Goal: Obtain resource: Download file/media

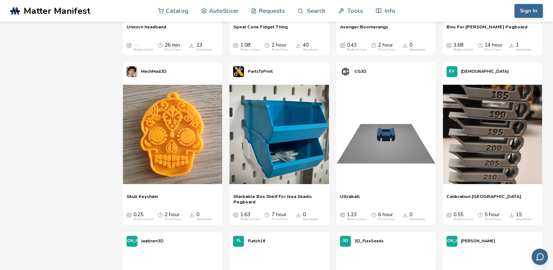
scroll to position [2435, 0]
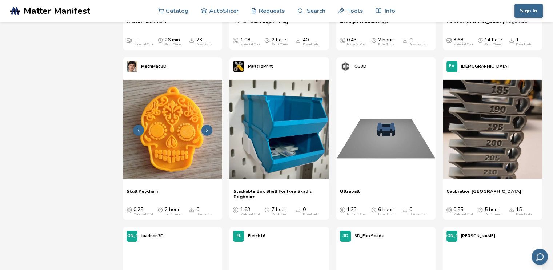
click at [204, 126] on button at bounding box center [206, 130] width 11 height 11
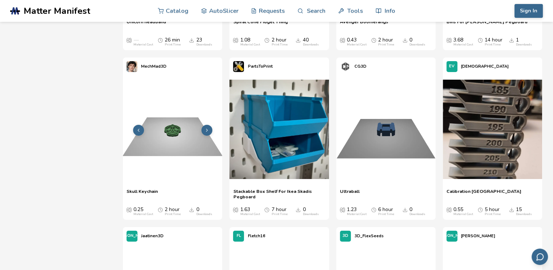
click at [204, 126] on button at bounding box center [206, 130] width 11 height 11
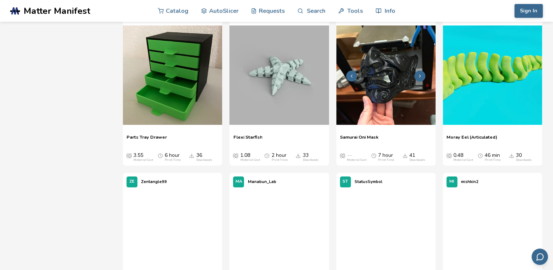
scroll to position [2834, 0]
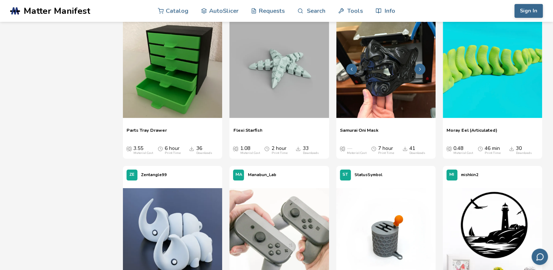
click at [419, 68] on icon at bounding box center [419, 68] width 5 height 5
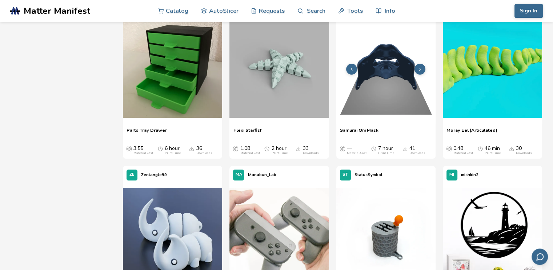
click at [419, 68] on icon at bounding box center [419, 68] width 5 height 5
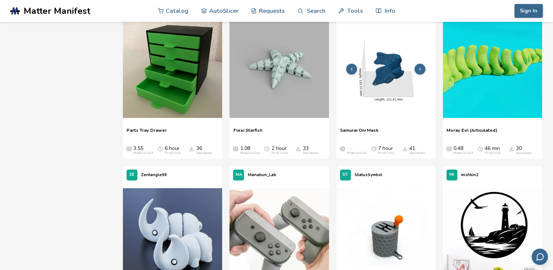
click at [349, 66] on icon at bounding box center [351, 68] width 5 height 5
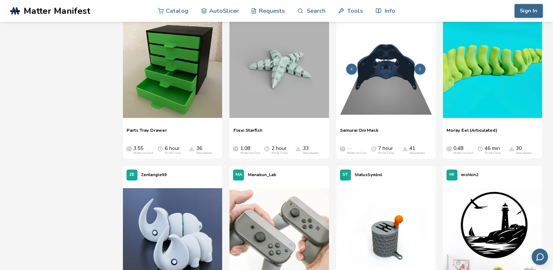
click at [349, 66] on icon at bounding box center [351, 68] width 5 height 5
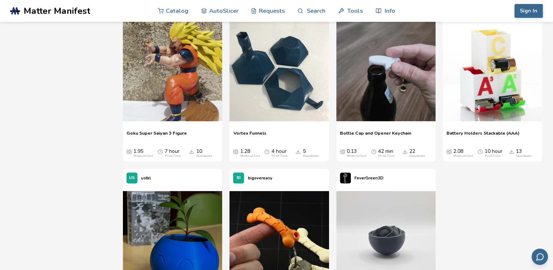
scroll to position [8576, 0]
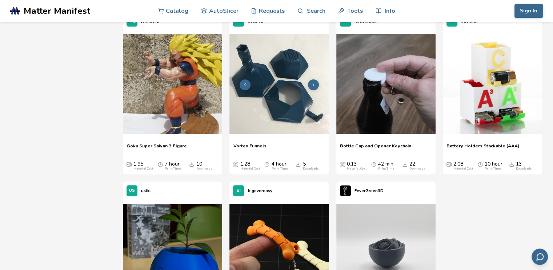
click at [316, 85] on button at bounding box center [313, 84] width 11 height 11
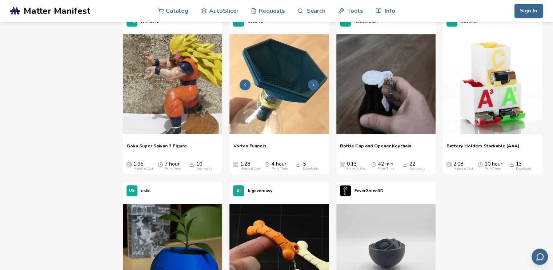
click at [314, 85] on icon at bounding box center [313, 84] width 5 height 5
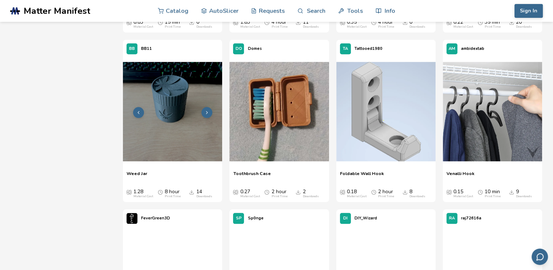
scroll to position [9084, 0]
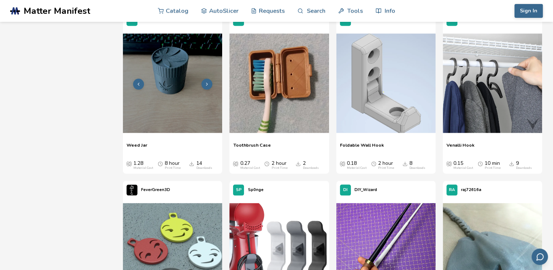
click at [208, 80] on button at bounding box center [206, 83] width 11 height 11
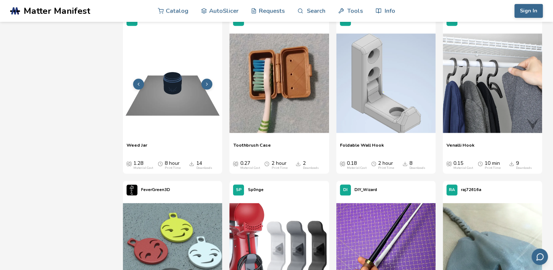
click at [207, 82] on icon at bounding box center [206, 83] width 5 height 5
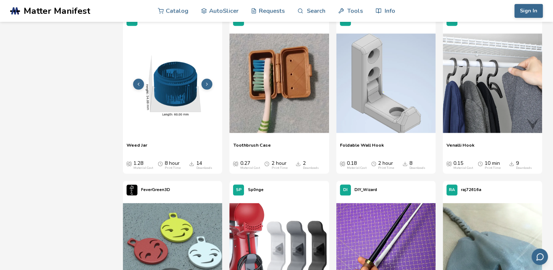
click at [207, 82] on icon at bounding box center [206, 83] width 5 height 5
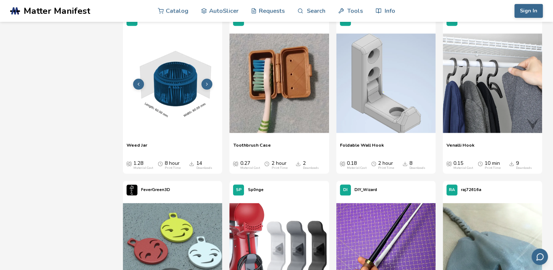
click at [207, 82] on icon at bounding box center [206, 83] width 5 height 5
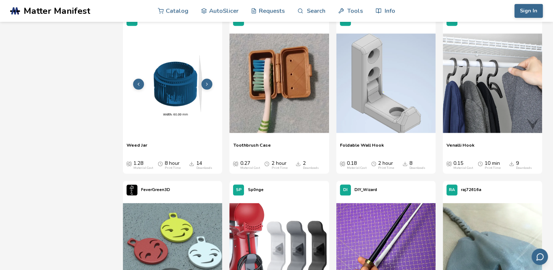
click at [207, 82] on icon at bounding box center [206, 83] width 5 height 5
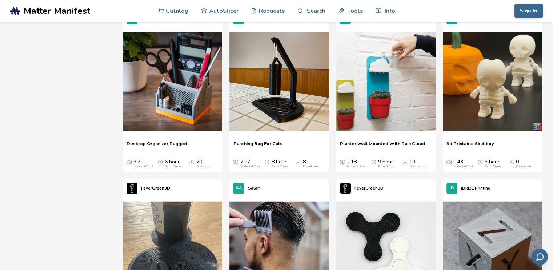
scroll to position [10065, 0]
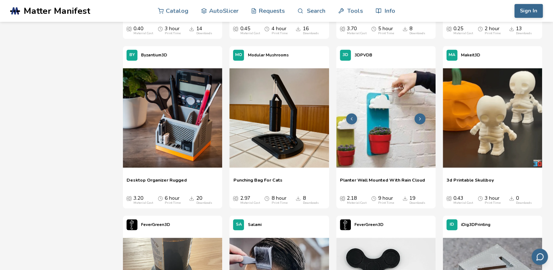
click at [415, 116] on button at bounding box center [419, 118] width 11 height 11
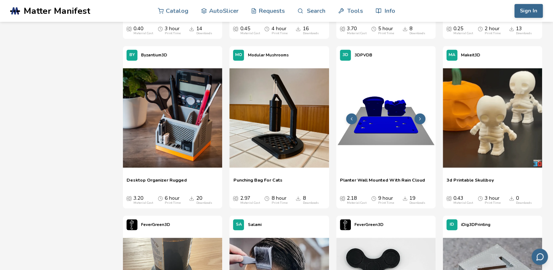
click at [420, 118] on icon at bounding box center [419, 118] width 5 height 5
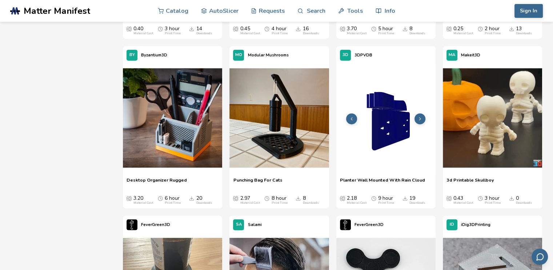
click at [420, 118] on icon at bounding box center [419, 118] width 5 height 5
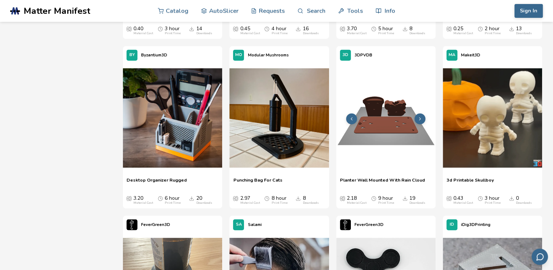
click at [420, 118] on icon at bounding box center [419, 118] width 5 height 5
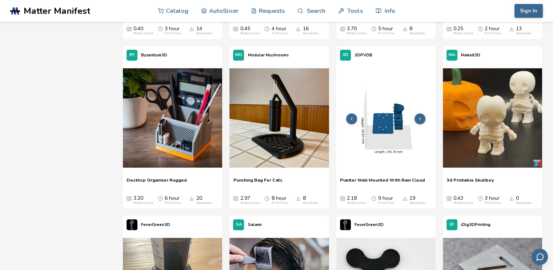
click at [420, 118] on icon at bounding box center [419, 118] width 5 height 5
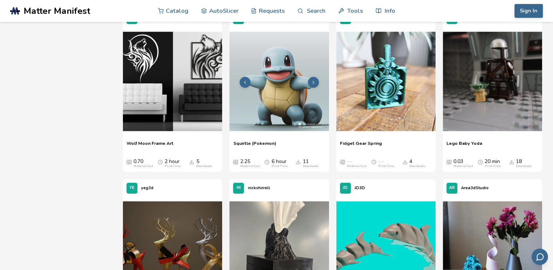
scroll to position [11773, 0]
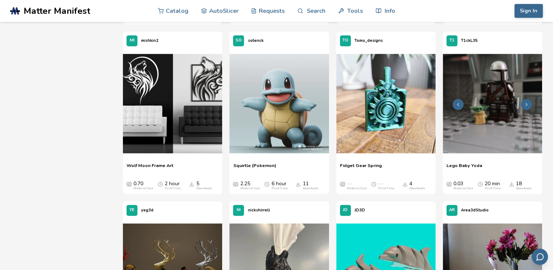
click at [529, 102] on button at bounding box center [526, 104] width 11 height 11
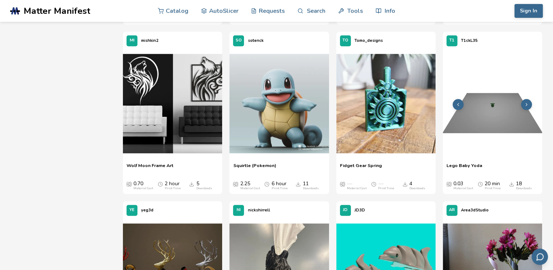
click at [527, 103] on icon at bounding box center [526, 104] width 5 height 5
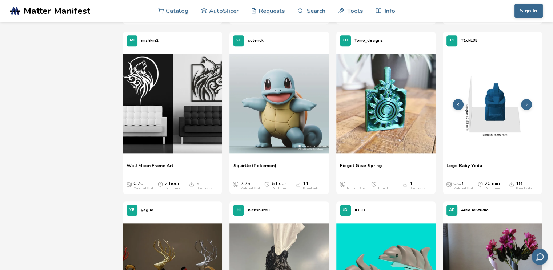
click at [527, 103] on icon at bounding box center [526, 104] width 5 height 5
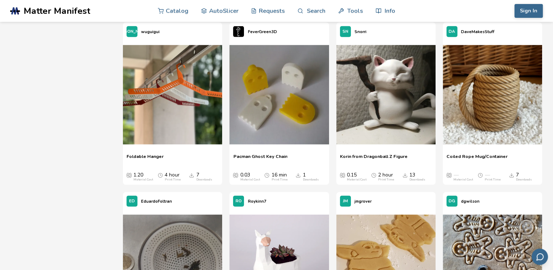
scroll to position [15843, 0]
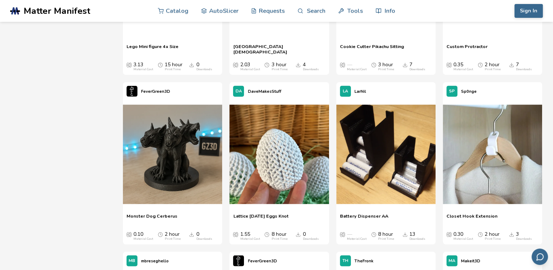
scroll to position [18350, 0]
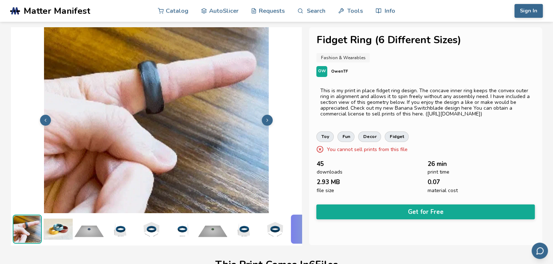
click at [67, 227] on img at bounding box center [58, 229] width 29 height 29
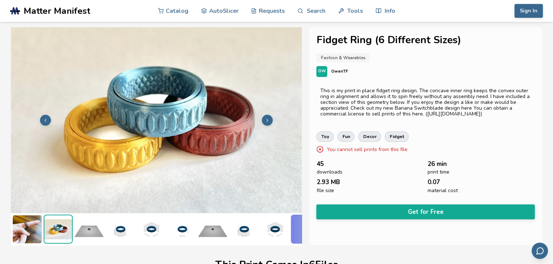
click at [92, 222] on img at bounding box center [88, 229] width 29 height 29
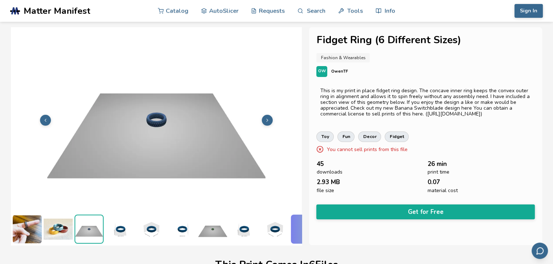
click at [125, 221] on img at bounding box center [119, 229] width 29 height 29
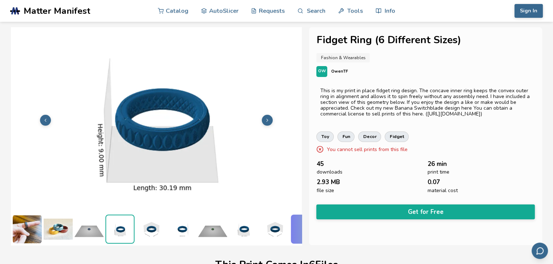
click at [156, 221] on img at bounding box center [150, 229] width 29 height 29
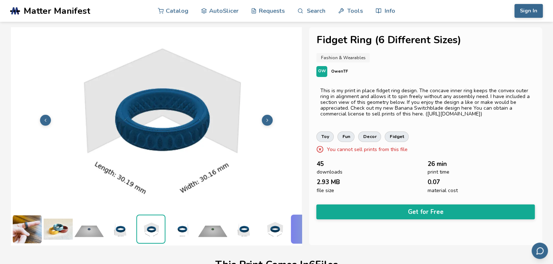
click at [197, 226] on ul at bounding box center [156, 229] width 291 height 32
click at [231, 226] on img at bounding box center [243, 229] width 29 height 29
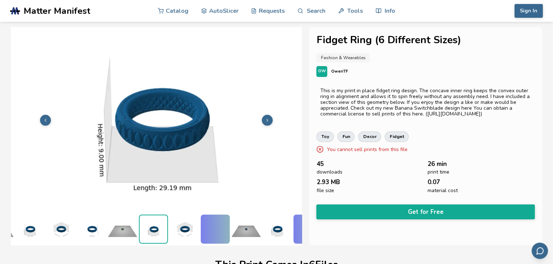
click at [249, 226] on img at bounding box center [245, 229] width 29 height 29
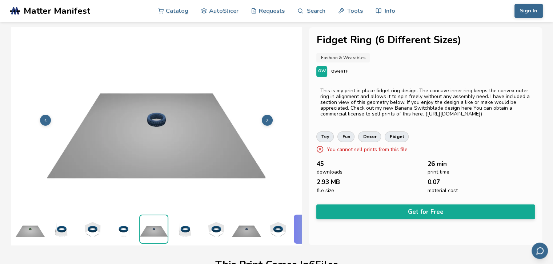
click at [253, 222] on img at bounding box center [246, 229] width 29 height 29
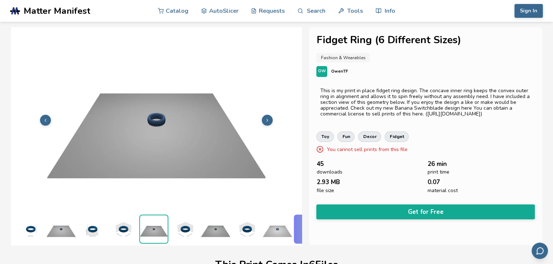
click at [254, 222] on img at bounding box center [246, 229] width 29 height 29
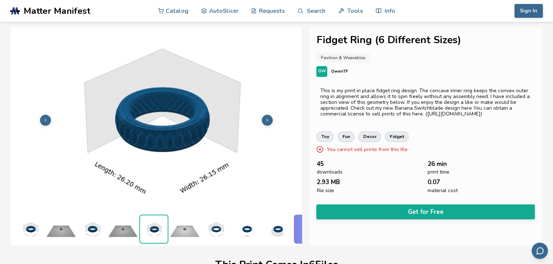
click at [217, 224] on img at bounding box center [215, 229] width 29 height 29
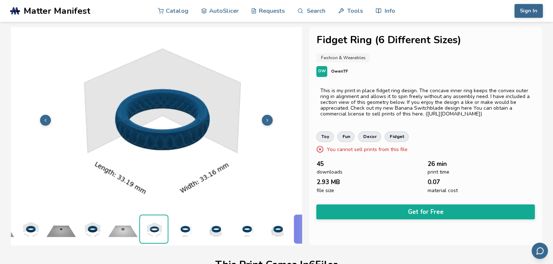
click at [217, 224] on img at bounding box center [215, 229] width 29 height 29
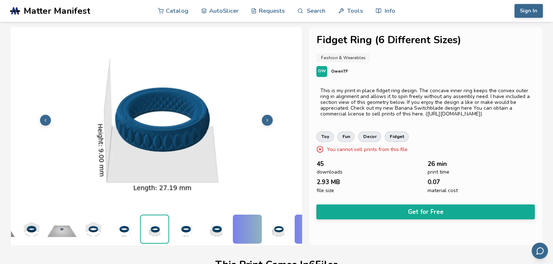
scroll to position [0, 491]
click at [259, 223] on img at bounding box center [246, 229] width 29 height 29
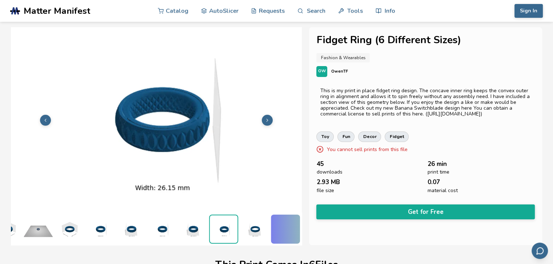
scroll to position [0, 520]
click at [272, 222] on img at bounding box center [285, 229] width 29 height 29
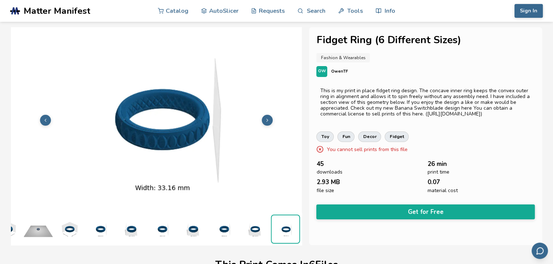
scroll to position [0, 3]
click at [283, 223] on img at bounding box center [285, 229] width 28 height 28
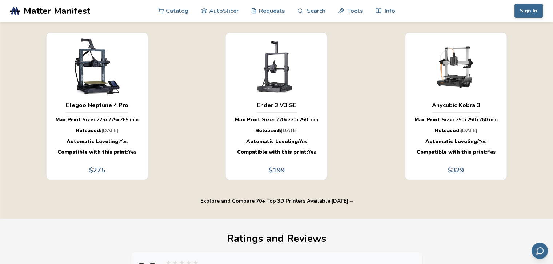
scroll to position [581, 3]
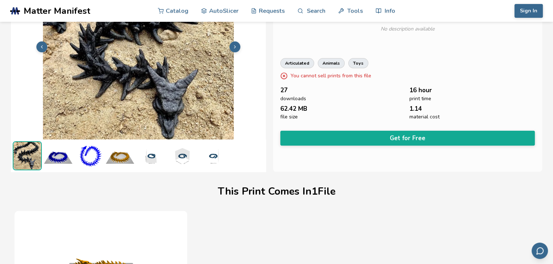
scroll to position [19, 0]
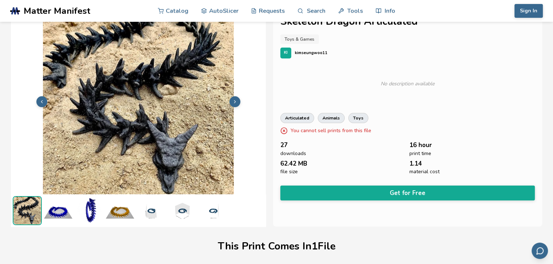
click at [90, 212] on img at bounding box center [88, 210] width 29 height 29
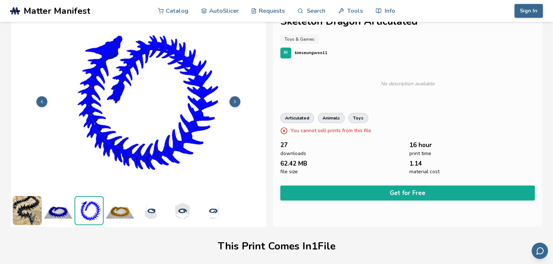
click at [115, 216] on img at bounding box center [119, 210] width 29 height 29
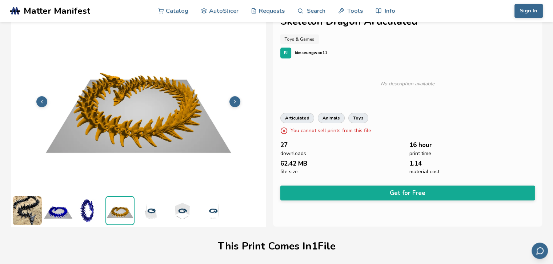
scroll to position [7, 0]
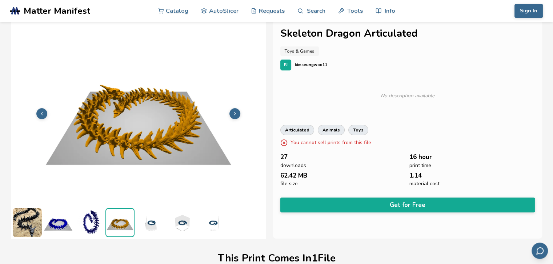
click at [164, 213] on section at bounding box center [138, 130] width 254 height 218
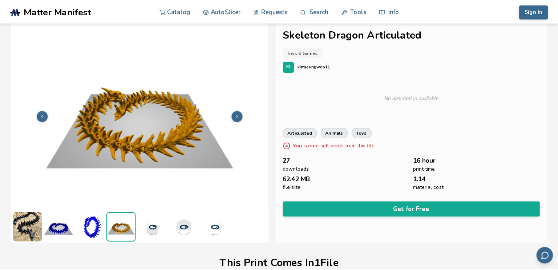
scroll to position [0, 0]
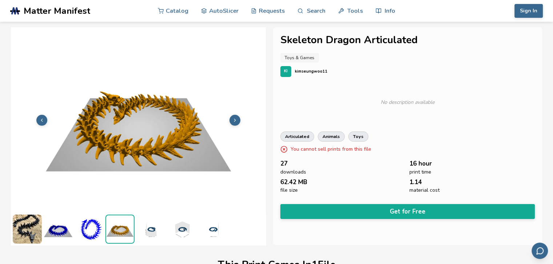
click at [166, 229] on ul at bounding box center [138, 229] width 254 height 32
drag, startPoint x: 156, startPoint y: 230, endPoint x: 137, endPoint y: 231, distance: 18.9
click at [156, 230] on img at bounding box center [150, 229] width 29 height 29
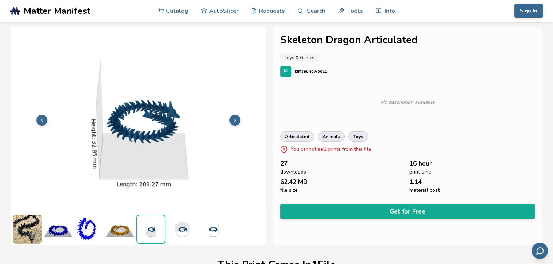
click at [31, 230] on img at bounding box center [27, 229] width 29 height 29
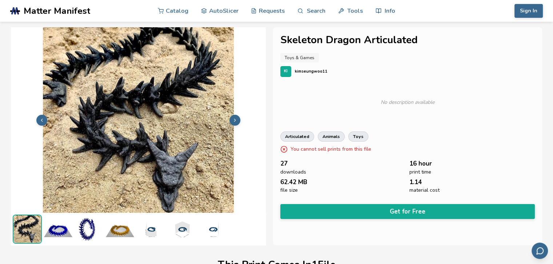
click at [180, 228] on img at bounding box center [181, 229] width 29 height 29
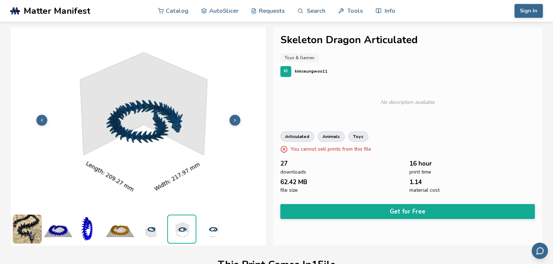
click at [209, 230] on img at bounding box center [212, 229] width 29 height 29
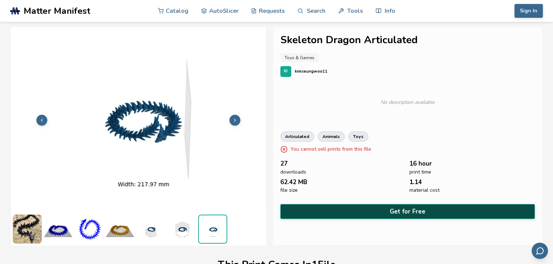
click at [356, 213] on button "Get for Free" at bounding box center [407, 211] width 254 height 15
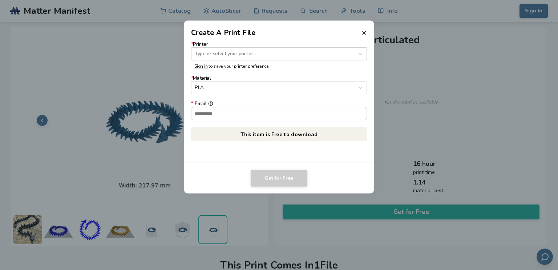
click at [253, 55] on div at bounding box center [273, 53] width 156 height 7
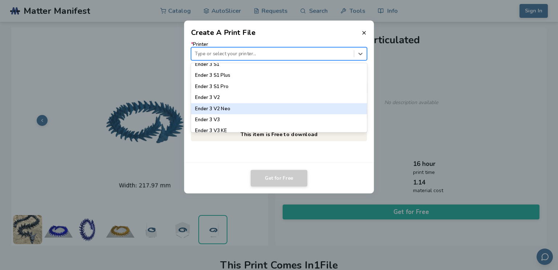
scroll to position [509, 0]
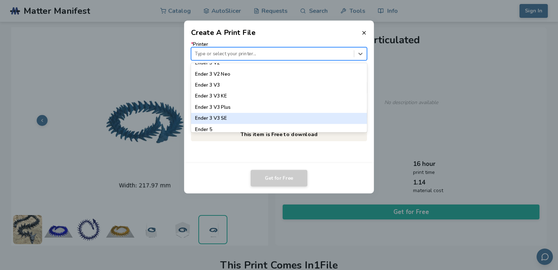
click at [234, 117] on div "Ender 3 V3 SE" at bounding box center [279, 118] width 176 height 11
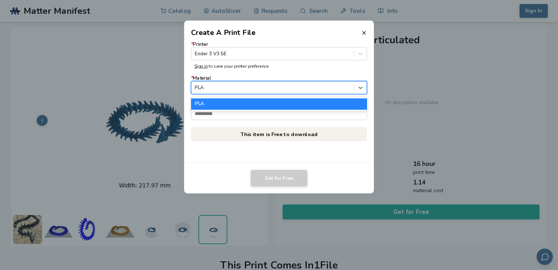
click at [251, 86] on div at bounding box center [273, 87] width 156 height 7
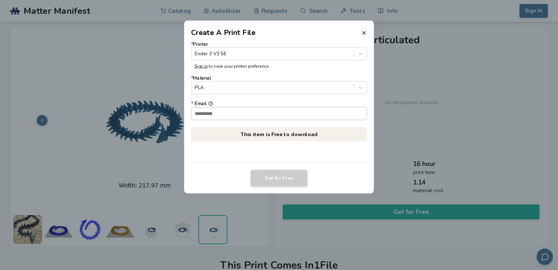
click at [240, 113] on input "* Email" at bounding box center [279, 113] width 176 height 12
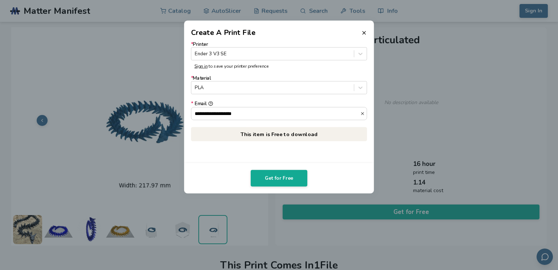
drag, startPoint x: 262, startPoint y: 113, endPoint x: 0, endPoint y: 123, distance: 262.2
click at [275, 123] on div "**********" at bounding box center [410, 136] width 271 height 218
paste input
type input "**********"
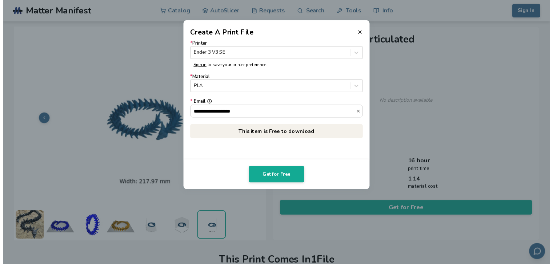
scroll to position [0, 0]
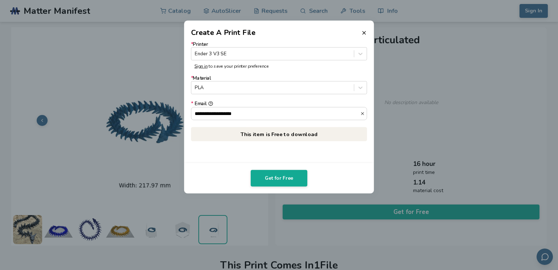
click at [275, 136] on p "This item is Free to download" at bounding box center [279, 134] width 176 height 14
click at [280, 178] on button "Get for Free" at bounding box center [279, 178] width 57 height 17
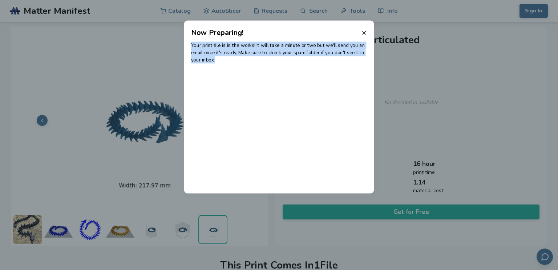
drag, startPoint x: 234, startPoint y: 64, endPoint x: 190, endPoint y: 45, distance: 48.0
click at [190, 45] on div "Your print file is in the works! It will take a minute or two but we'll send yo…" at bounding box center [279, 115] width 190 height 155
click at [366, 32] on icon at bounding box center [364, 33] width 6 height 6
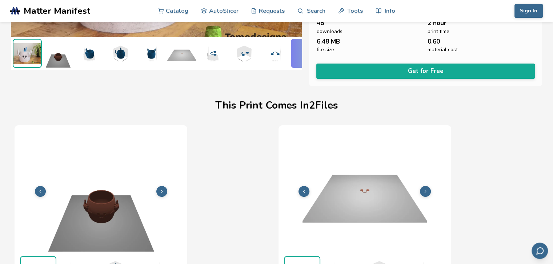
scroll to position [0, 3]
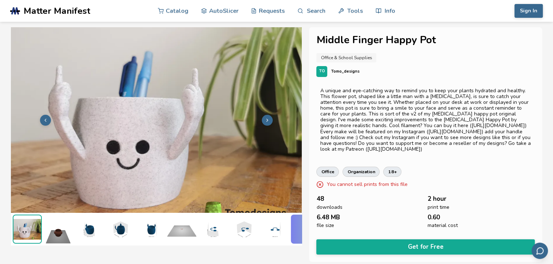
click at [59, 233] on img at bounding box center [58, 229] width 29 height 29
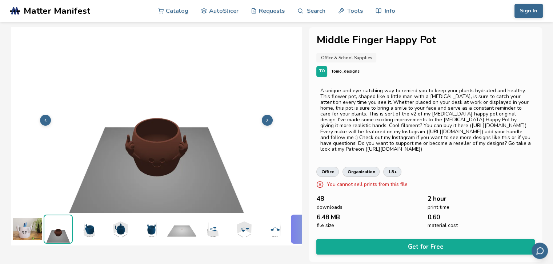
click at [101, 221] on img at bounding box center [88, 229] width 29 height 29
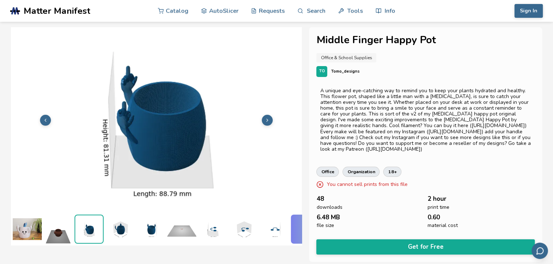
click at [129, 221] on img at bounding box center [119, 229] width 29 height 29
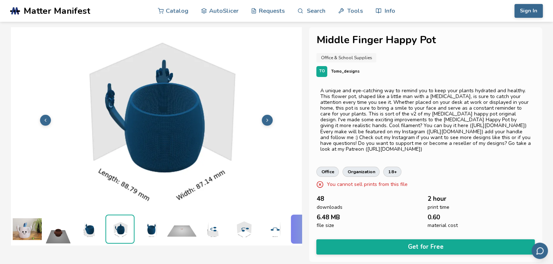
click at [158, 218] on img at bounding box center [150, 229] width 29 height 29
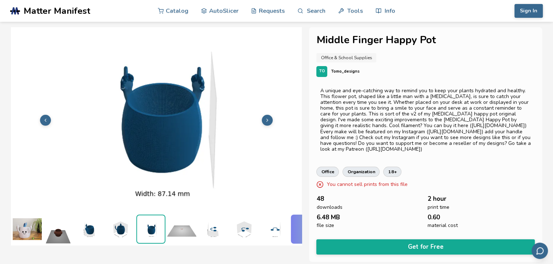
click at [189, 219] on img at bounding box center [181, 229] width 29 height 29
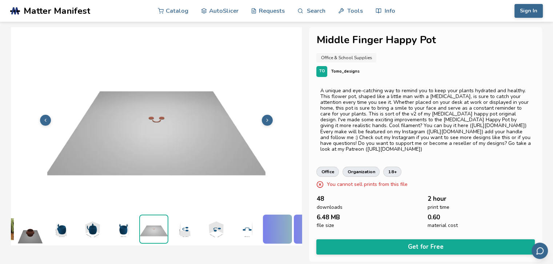
click at [214, 221] on img at bounding box center [215, 229] width 29 height 29
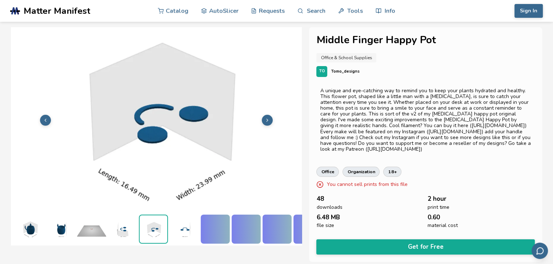
click at [182, 223] on img at bounding box center [184, 229] width 29 height 29
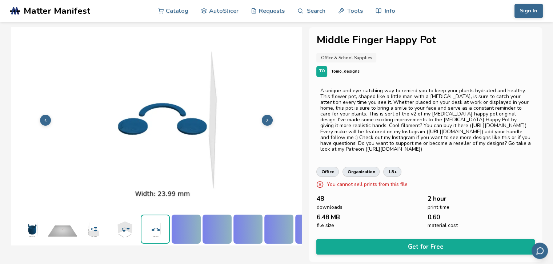
scroll to position [0, 121]
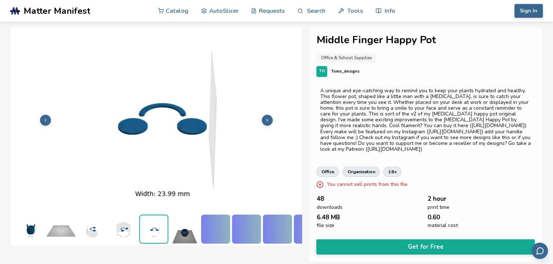
click at [199, 221] on ul at bounding box center [156, 229] width 291 height 32
click at [222, 224] on div at bounding box center [215, 229] width 29 height 29
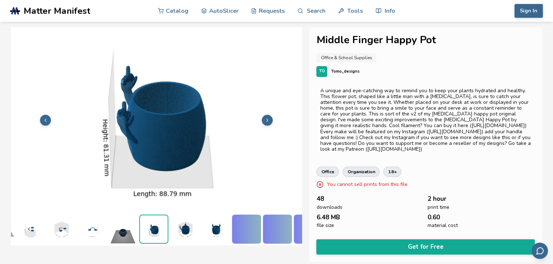
click at [205, 223] on img at bounding box center [215, 229] width 29 height 29
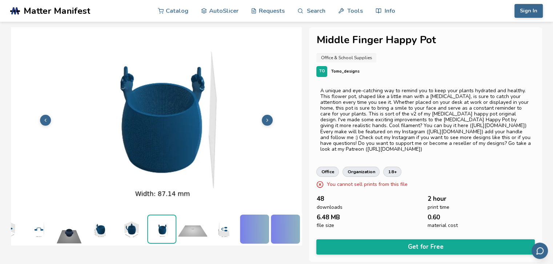
scroll to position [0, 242]
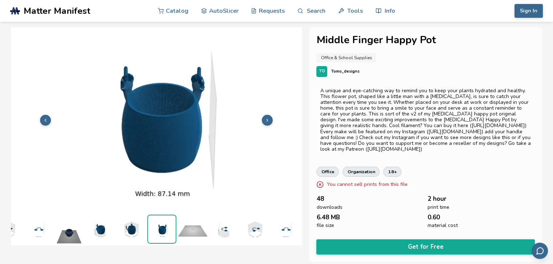
click at [198, 221] on img at bounding box center [192, 229] width 29 height 29
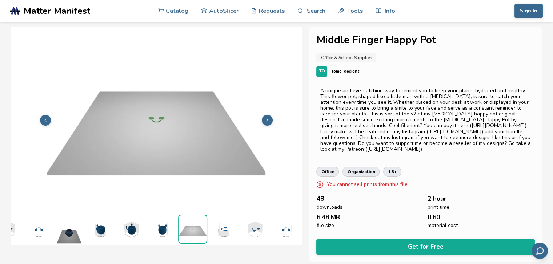
click at [214, 222] on img at bounding box center [223, 229] width 29 height 29
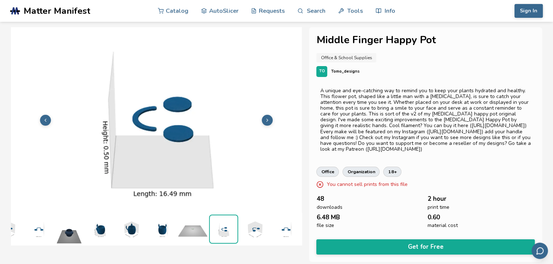
click at [251, 224] on img at bounding box center [254, 229] width 29 height 29
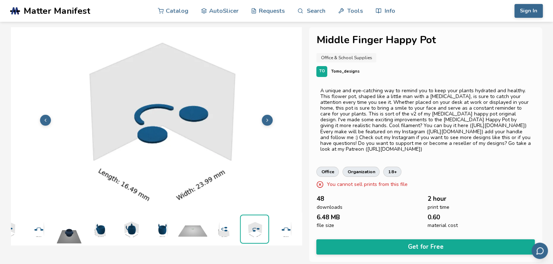
click at [275, 224] on img at bounding box center [285, 229] width 29 height 29
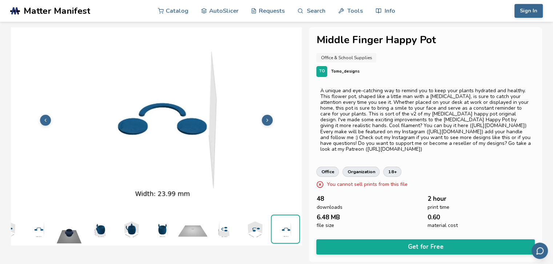
click at [290, 227] on img at bounding box center [285, 229] width 28 height 28
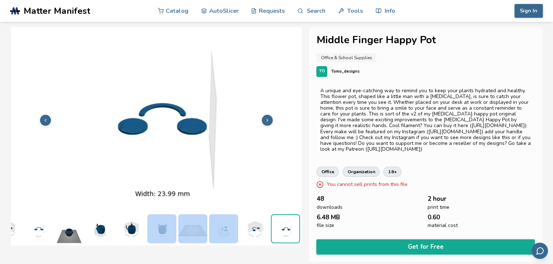
drag, startPoint x: 232, startPoint y: 239, endPoint x: 148, endPoint y: 236, distance: 84.0
click at [149, 237] on ul at bounding box center [156, 229] width 291 height 32
click at [126, 220] on img at bounding box center [130, 228] width 29 height 29
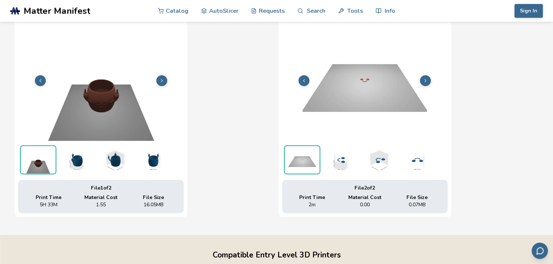
scroll to position [291, 0]
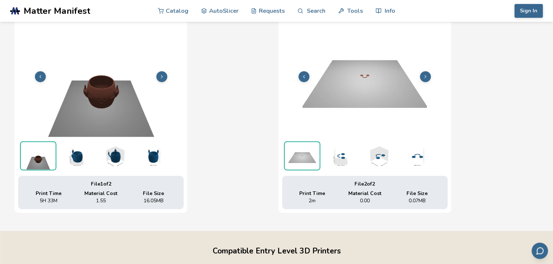
click at [80, 157] on img at bounding box center [76, 155] width 36 height 29
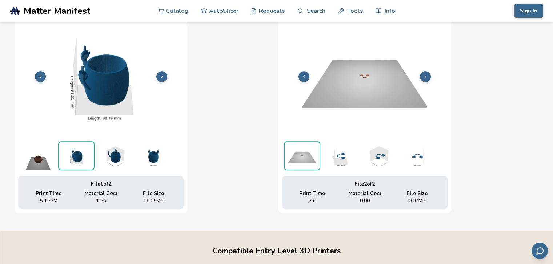
click at [116, 161] on img at bounding box center [114, 155] width 36 height 29
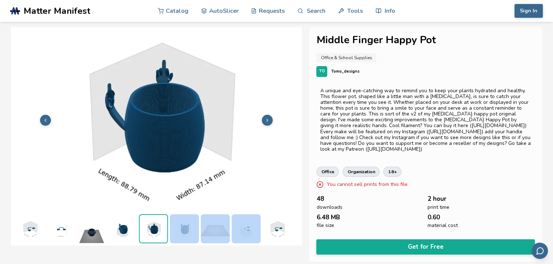
scroll to position [0, 0]
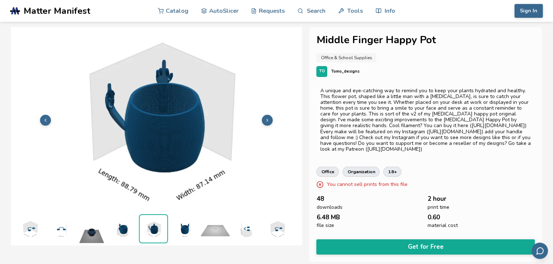
click at [106, 226] on ul at bounding box center [156, 229] width 291 height 32
click at [88, 231] on img at bounding box center [91, 228] width 29 height 29
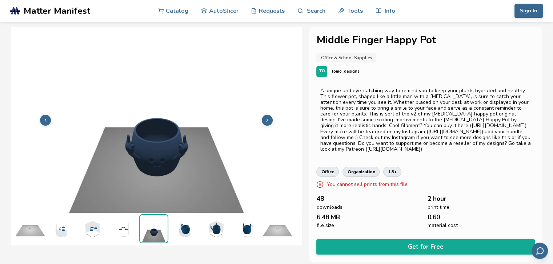
click at [72, 228] on img at bounding box center [61, 228] width 29 height 29
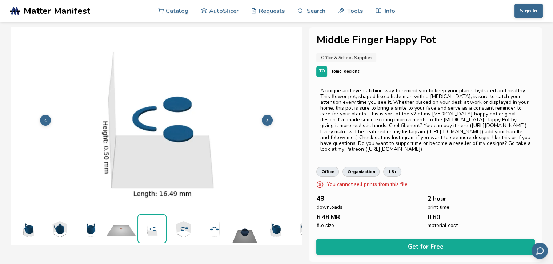
scroll to position [1, 59]
click at [57, 228] on img at bounding box center [61, 228] width 29 height 29
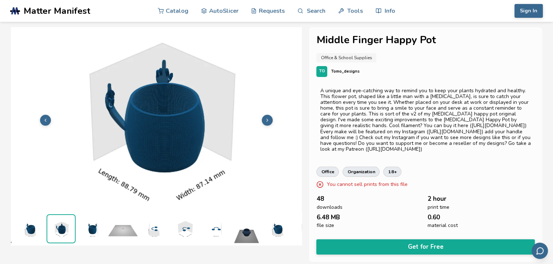
scroll to position [1, 0]
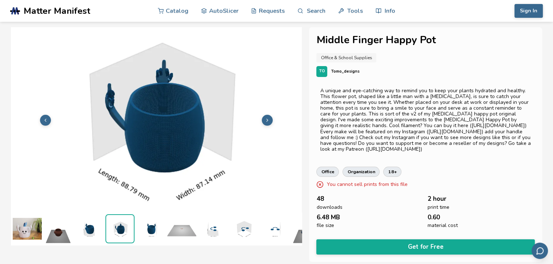
click at [45, 224] on img at bounding box center [58, 228] width 29 height 29
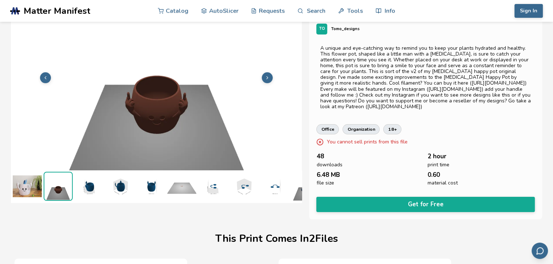
scroll to position [0, 0]
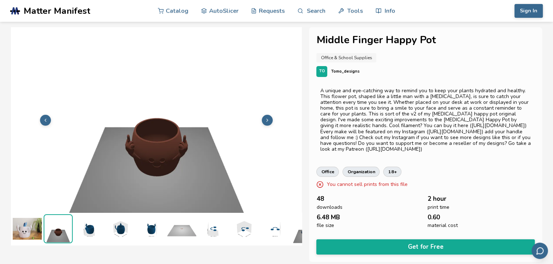
click at [272, 223] on img at bounding box center [274, 228] width 29 height 29
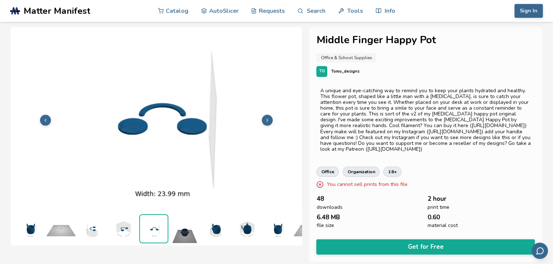
click at [185, 225] on img at bounding box center [184, 228] width 29 height 29
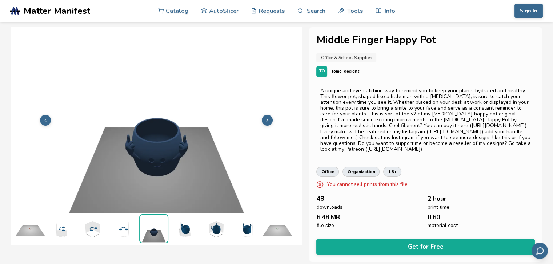
click at [174, 225] on img at bounding box center [184, 228] width 29 height 29
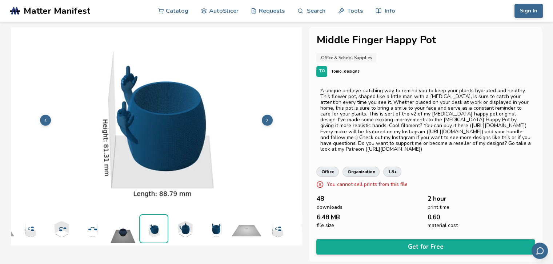
click at [213, 229] on img at bounding box center [215, 228] width 29 height 29
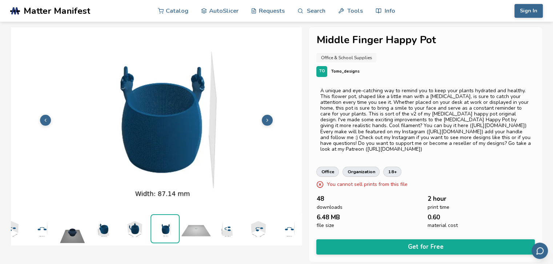
scroll to position [1, 242]
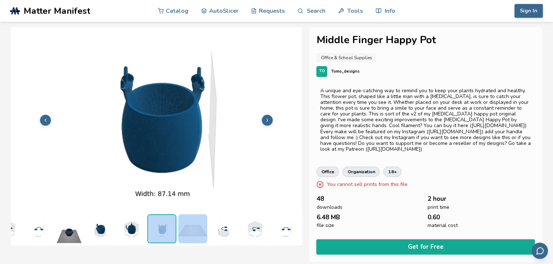
drag, startPoint x: 188, startPoint y: 246, endPoint x: 145, endPoint y: 243, distance: 42.6
click at [145, 243] on div "Middle Finger Happy Pot Office & School Supplies TO Tomo_designs A unique and e…" at bounding box center [276, 144] width 531 height 235
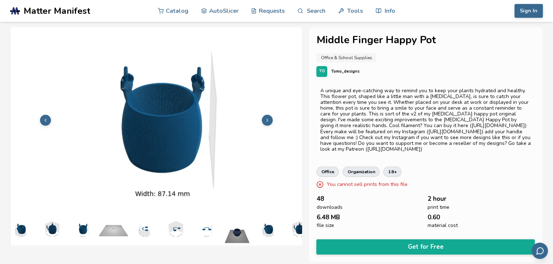
scroll to position [1, 0]
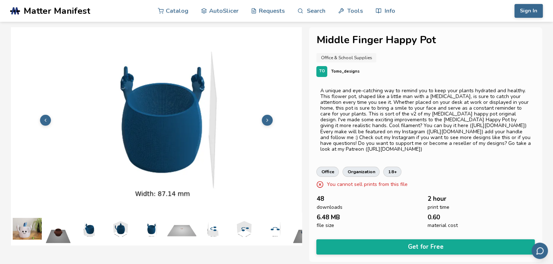
click at [43, 224] on ul at bounding box center [156, 229] width 291 height 32
click at [26, 223] on img at bounding box center [27, 228] width 29 height 29
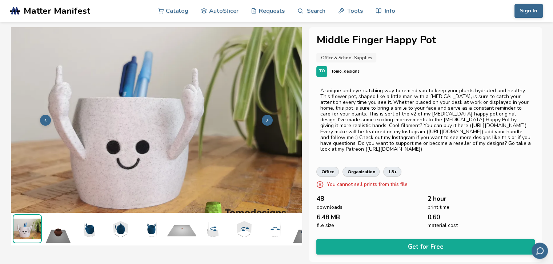
click at [56, 223] on img at bounding box center [58, 228] width 29 height 29
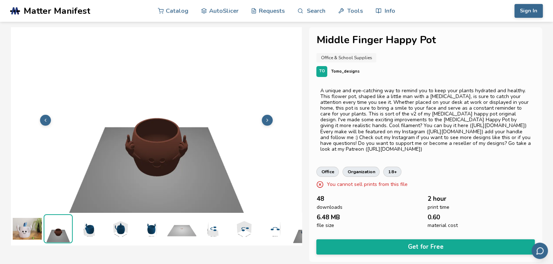
click at [86, 226] on img at bounding box center [88, 228] width 29 height 29
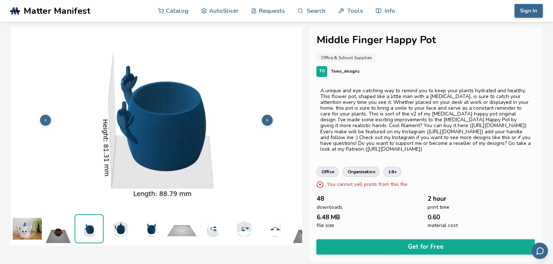
click at [124, 224] on img at bounding box center [119, 228] width 29 height 29
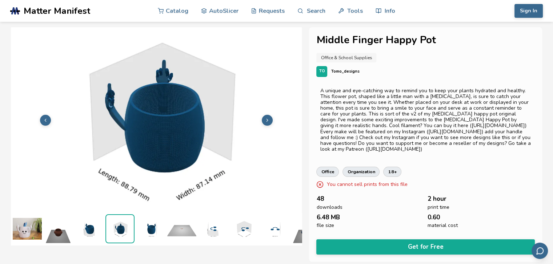
click at [160, 227] on img at bounding box center [150, 228] width 29 height 29
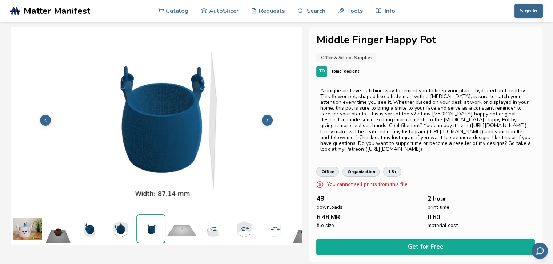
click at [182, 227] on img at bounding box center [181, 228] width 29 height 29
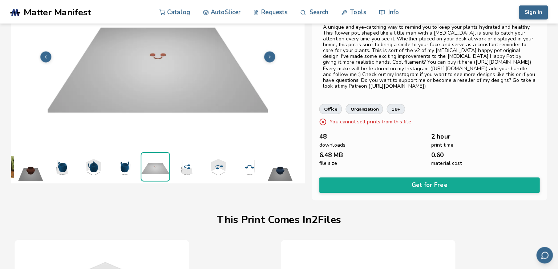
scroll to position [109, 0]
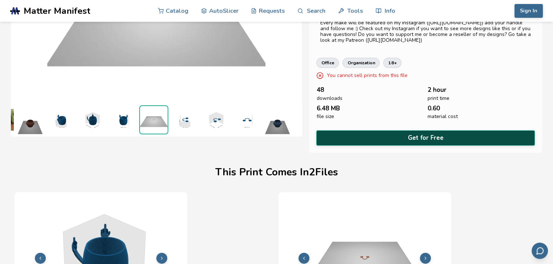
click at [414, 137] on button "Get for Free" at bounding box center [425, 137] width 218 height 15
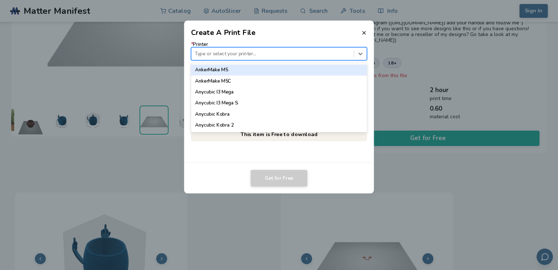
click at [219, 51] on div at bounding box center [273, 53] width 156 height 7
type input "**"
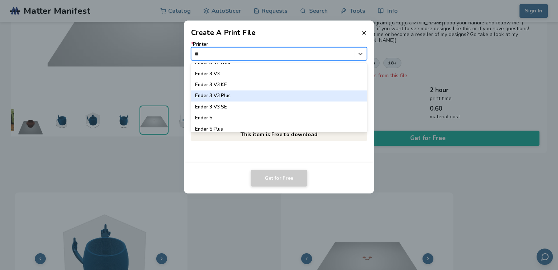
scroll to position [145, 0]
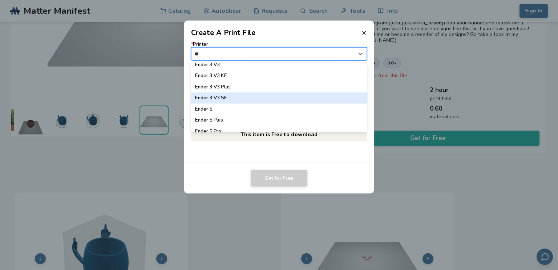
click at [230, 100] on div "Ender 3 V3 SE" at bounding box center [279, 97] width 176 height 11
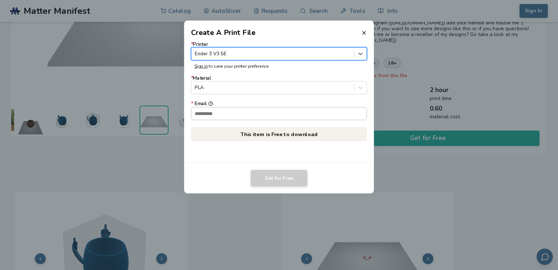
click at [219, 113] on input "* Email" at bounding box center [279, 113] width 176 height 12
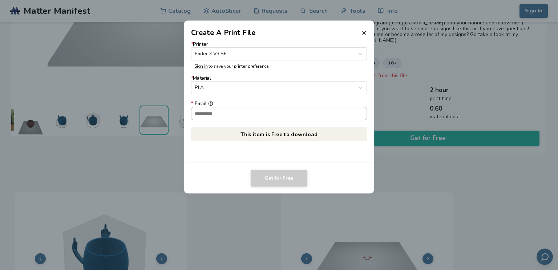
type input "**********"
click at [276, 174] on button "Get for Free" at bounding box center [279, 178] width 57 height 17
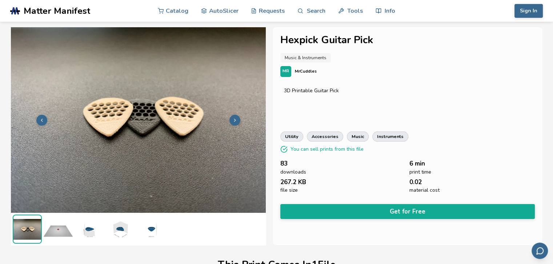
click at [61, 232] on img at bounding box center [58, 229] width 29 height 29
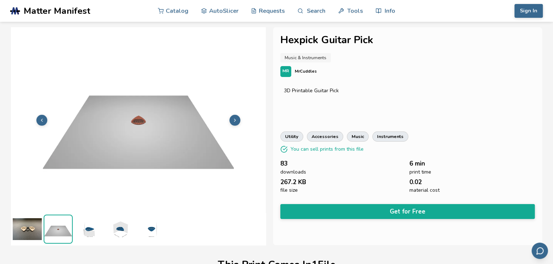
click at [92, 230] on img at bounding box center [88, 229] width 29 height 29
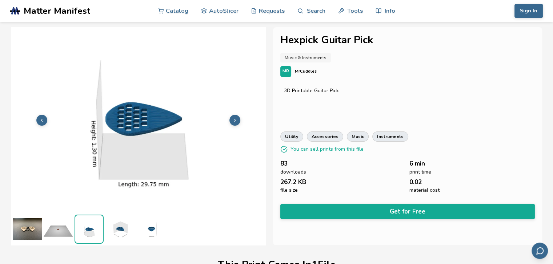
click at [121, 235] on img at bounding box center [119, 229] width 29 height 29
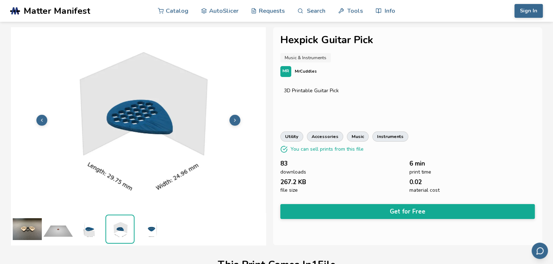
click at [155, 235] on img at bounding box center [150, 229] width 29 height 29
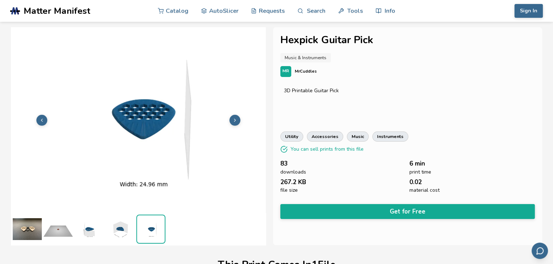
click at [179, 237] on ul at bounding box center [138, 229] width 254 height 32
click at [109, 231] on img at bounding box center [119, 229] width 29 height 29
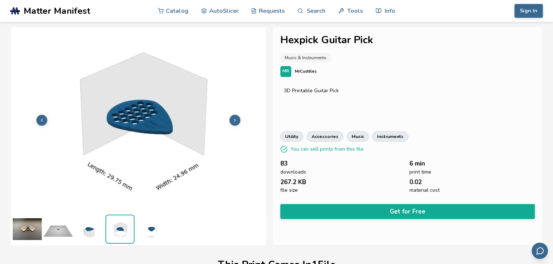
click at [93, 231] on img at bounding box center [88, 229] width 29 height 29
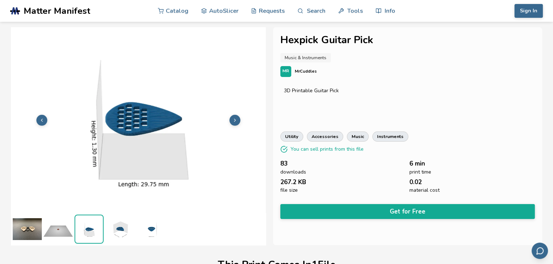
click at [64, 232] on img at bounding box center [58, 229] width 29 height 29
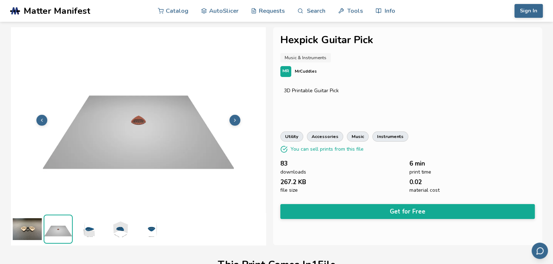
click at [34, 230] on img at bounding box center [27, 229] width 29 height 29
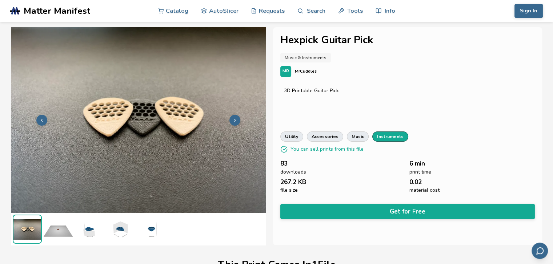
click at [379, 136] on link "instruments" at bounding box center [390, 137] width 36 height 10
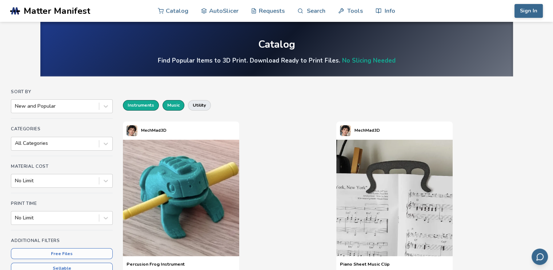
click at [176, 104] on button "music" at bounding box center [173, 105] width 22 height 10
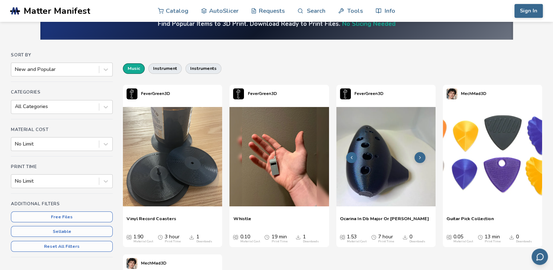
scroll to position [36, 0]
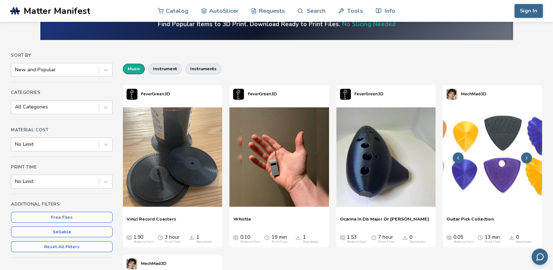
click at [528, 157] on icon at bounding box center [526, 157] width 5 height 5
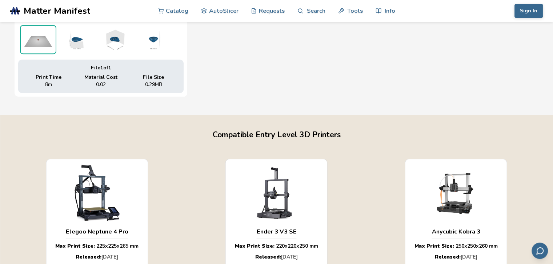
scroll to position [400, 0]
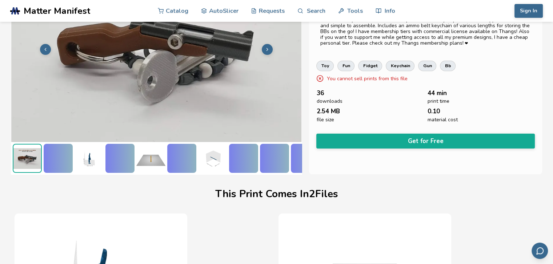
scroll to position [0, 3]
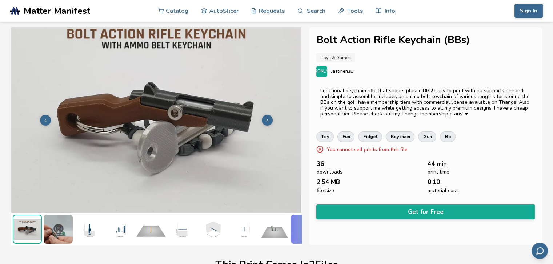
click at [68, 226] on img at bounding box center [58, 229] width 29 height 29
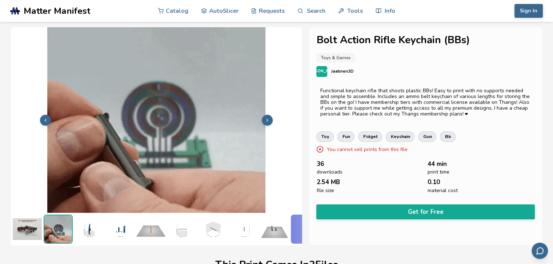
click at [96, 223] on img at bounding box center [88, 229] width 29 height 29
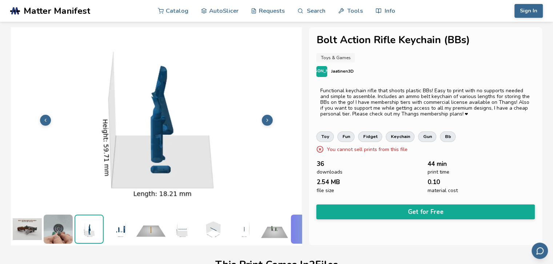
click at [131, 222] on img at bounding box center [119, 229] width 29 height 29
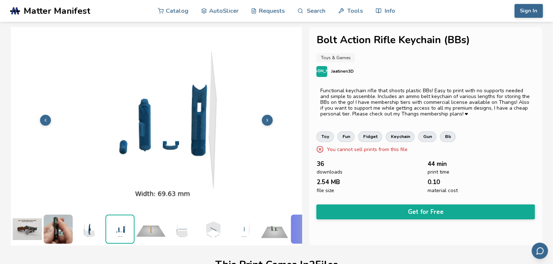
click at [150, 221] on img at bounding box center [150, 229] width 29 height 29
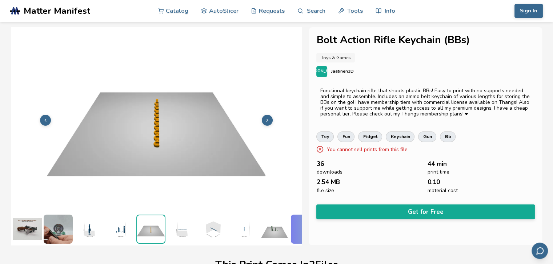
drag, startPoint x: 185, startPoint y: 221, endPoint x: 189, endPoint y: 221, distance: 4.7
click at [185, 221] on img at bounding box center [181, 229] width 29 height 29
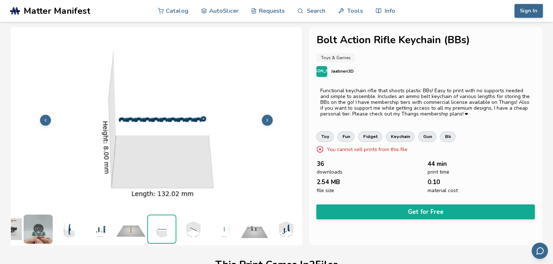
scroll to position [0, 25]
click at [217, 225] on img at bounding box center [223, 229] width 29 height 29
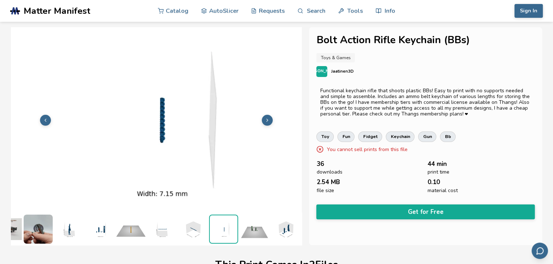
click at [231, 226] on img at bounding box center [224, 229] width 28 height 28
click at [249, 229] on img at bounding box center [254, 229] width 29 height 29
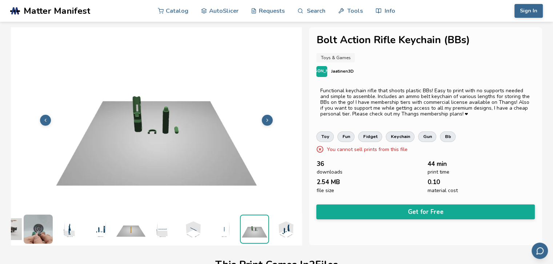
click at [271, 228] on img at bounding box center [285, 229] width 29 height 29
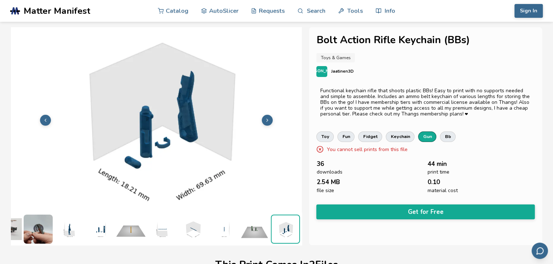
click at [419, 134] on link "gun" at bounding box center [427, 137] width 18 height 10
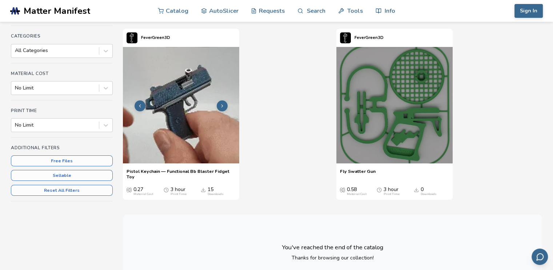
scroll to position [36, 0]
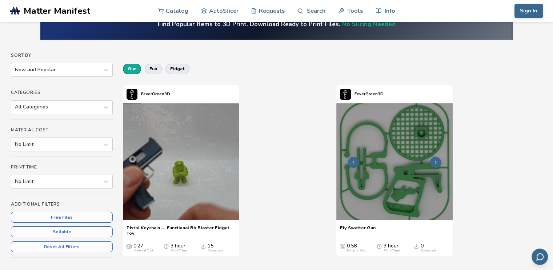
click at [433, 157] on button at bounding box center [435, 162] width 11 height 11
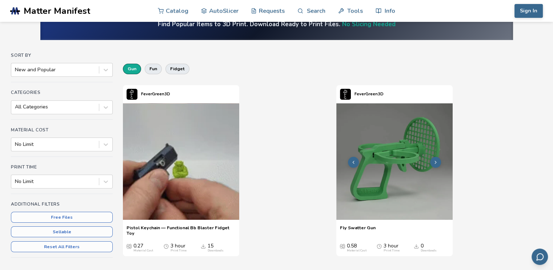
click at [435, 161] on polyline at bounding box center [435, 162] width 1 height 3
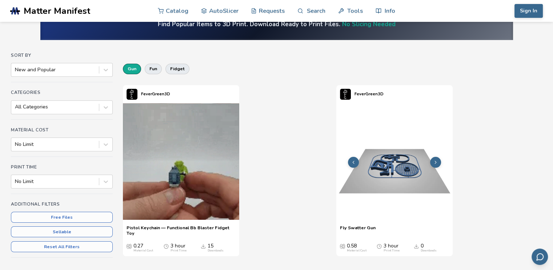
click at [435, 161] on polyline at bounding box center [435, 162] width 1 height 3
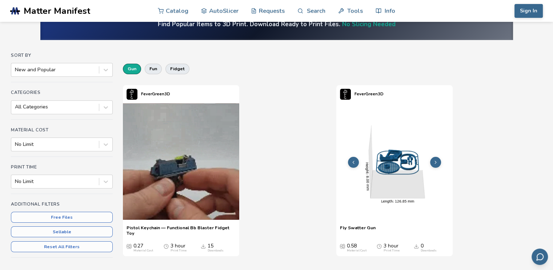
click at [356, 158] on button at bounding box center [353, 162] width 11 height 11
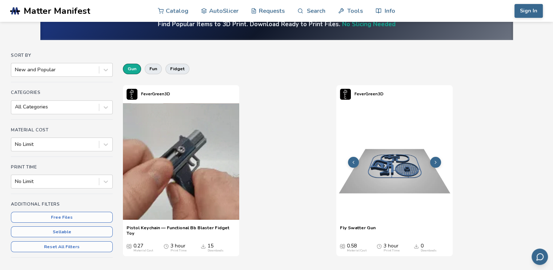
click at [356, 158] on button at bounding box center [353, 162] width 11 height 11
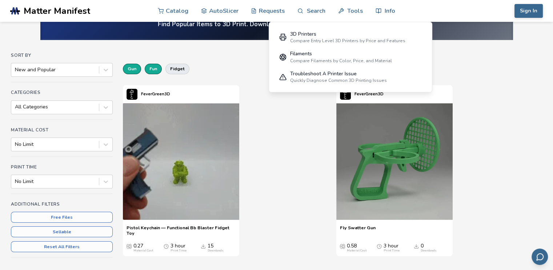
click at [154, 72] on button "fun" at bounding box center [153, 69] width 17 height 10
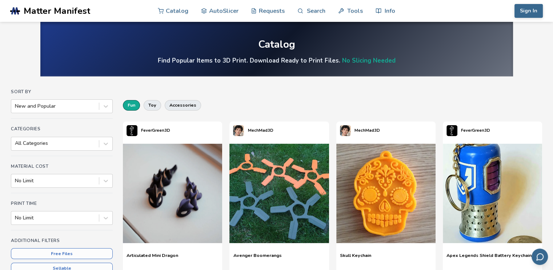
click at [231, 105] on div "fun toy accessories" at bounding box center [332, 104] width 419 height 17
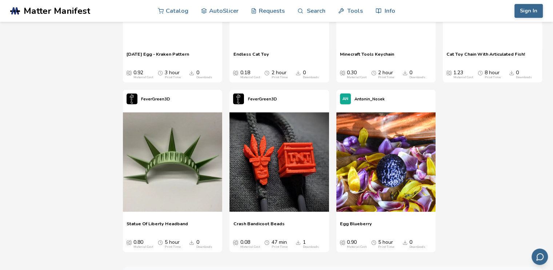
scroll to position [5087, 0]
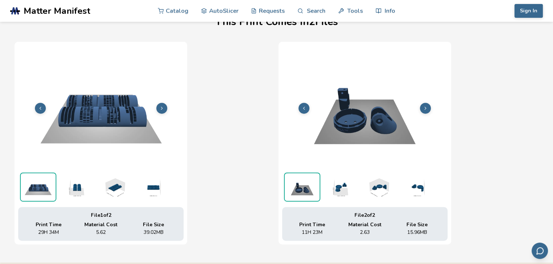
scroll to position [327, 3]
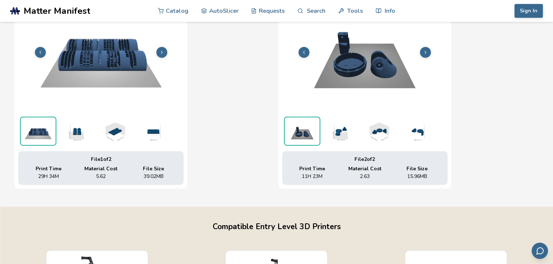
click at [66, 125] on img at bounding box center [76, 131] width 36 height 29
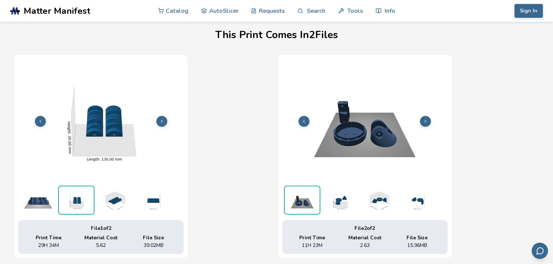
scroll to position [254, 0]
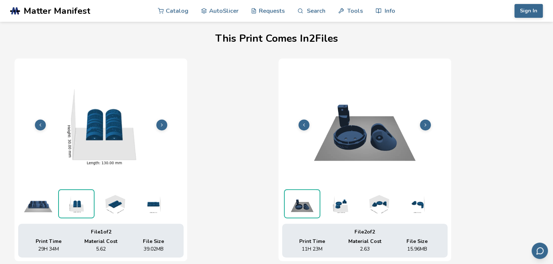
click at [120, 190] on img at bounding box center [114, 203] width 36 height 29
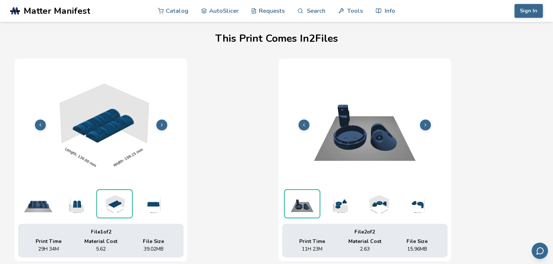
click at [146, 192] on img at bounding box center [152, 203] width 36 height 29
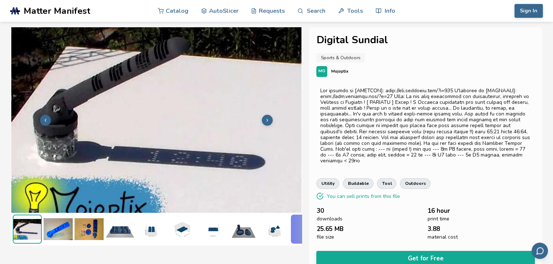
scroll to position [218, 0]
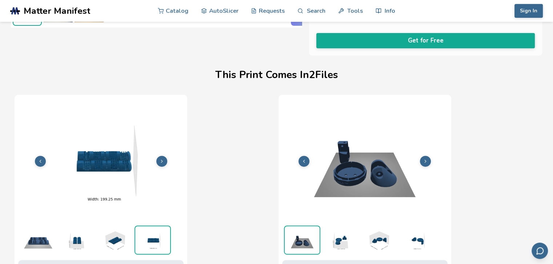
click at [160, 159] on icon at bounding box center [161, 161] width 5 height 5
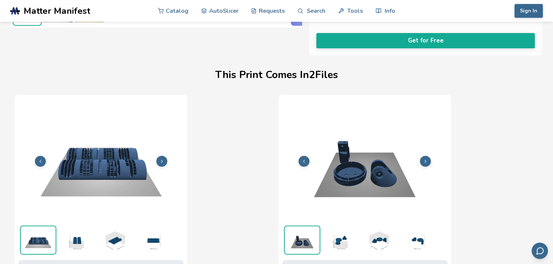
click at [161, 159] on icon at bounding box center [161, 161] width 5 height 5
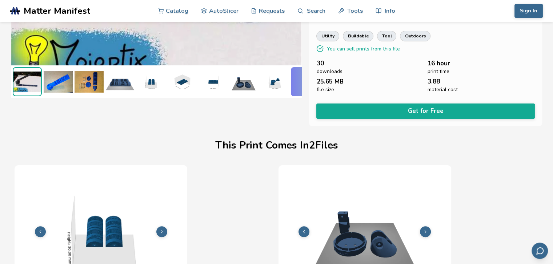
scroll to position [0, 0]
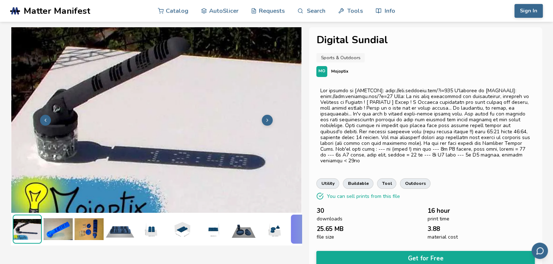
click at [270, 118] on button at bounding box center [267, 120] width 11 height 11
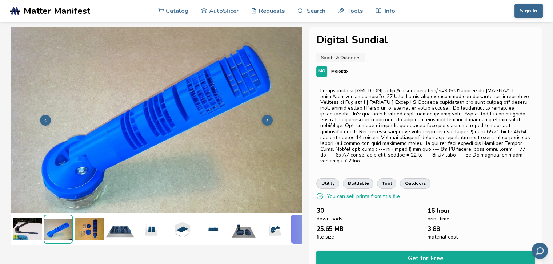
click at [267, 118] on icon at bounding box center [267, 120] width 5 height 5
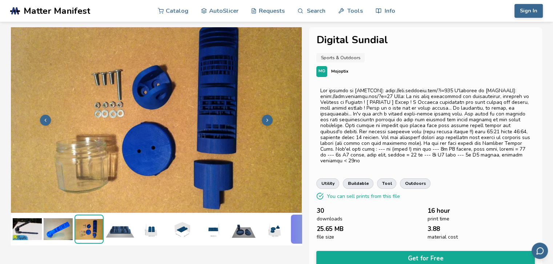
click at [267, 118] on icon at bounding box center [267, 120] width 5 height 5
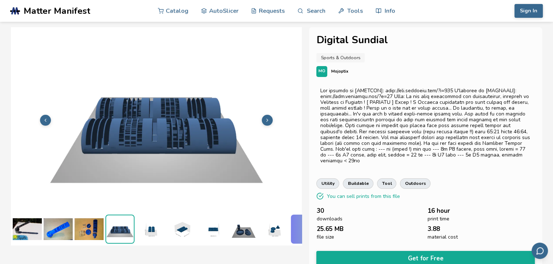
click at [267, 118] on icon at bounding box center [267, 120] width 5 height 5
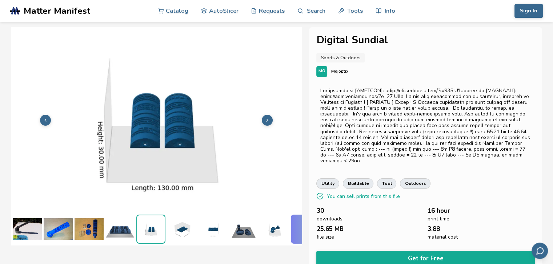
click at [267, 118] on icon at bounding box center [267, 120] width 5 height 5
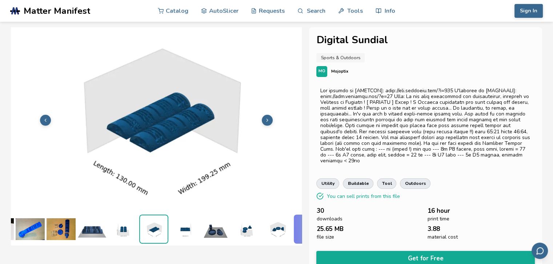
click at [267, 118] on icon at bounding box center [267, 120] width 5 height 5
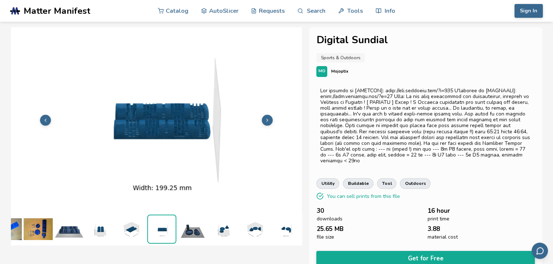
scroll to position [0, 56]
click at [267, 118] on icon at bounding box center [267, 120] width 5 height 5
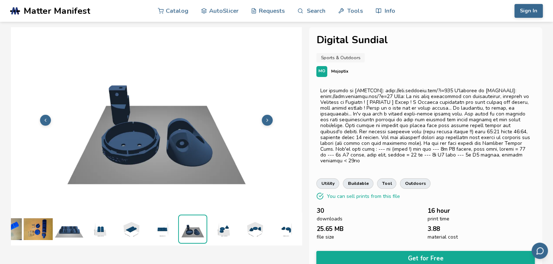
click at [267, 118] on icon at bounding box center [267, 120] width 5 height 5
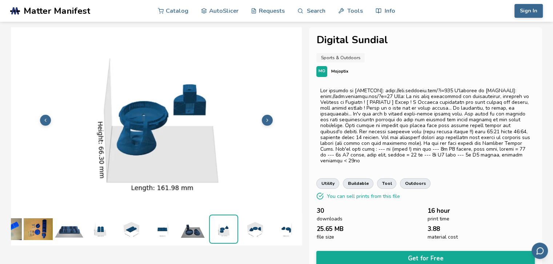
click at [267, 118] on icon at bounding box center [267, 120] width 5 height 5
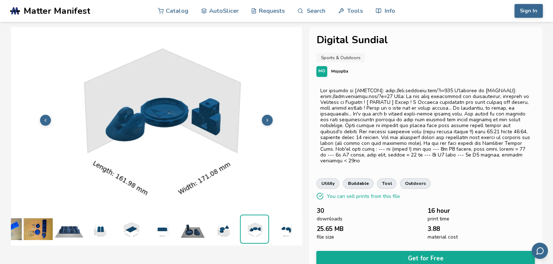
click at [267, 118] on icon at bounding box center [267, 120] width 5 height 5
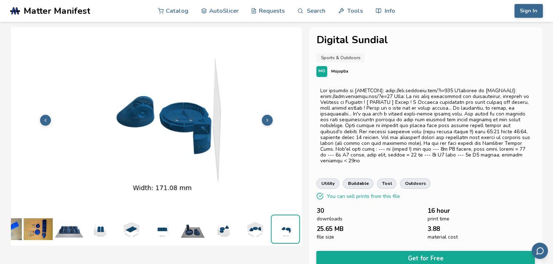
scroll to position [0, 3]
click at [267, 117] on button at bounding box center [267, 120] width 11 height 11
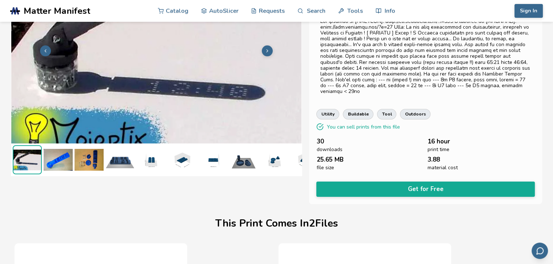
scroll to position [109, 0]
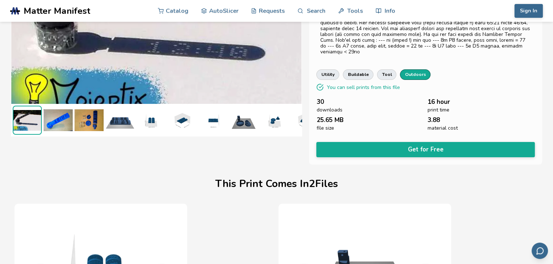
click at [400, 69] on link "outdoors" at bounding box center [415, 74] width 31 height 10
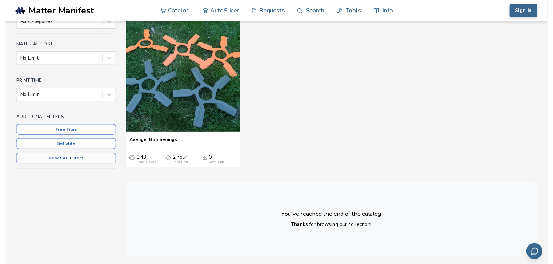
scroll to position [109, 0]
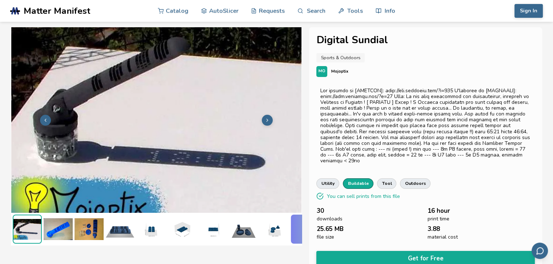
click at [358, 178] on link "buildable" at bounding box center [358, 183] width 31 height 10
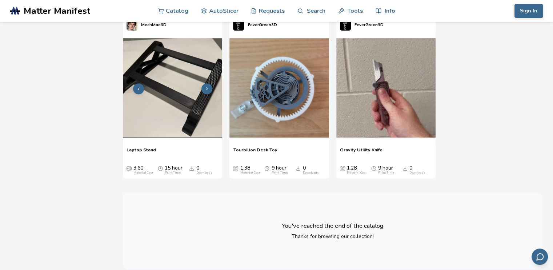
scroll to position [254, 0]
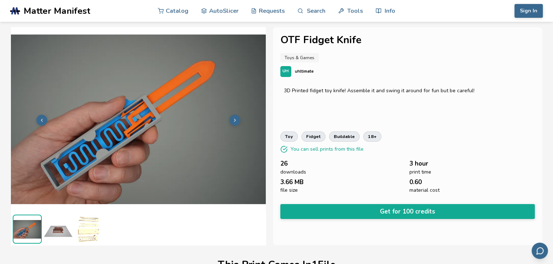
click at [65, 231] on img at bounding box center [58, 229] width 29 height 29
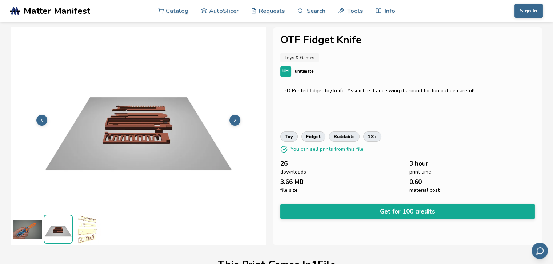
click at [89, 226] on img at bounding box center [88, 229] width 29 height 29
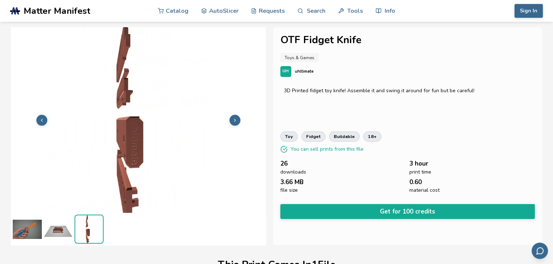
click at [64, 230] on img at bounding box center [58, 229] width 29 height 29
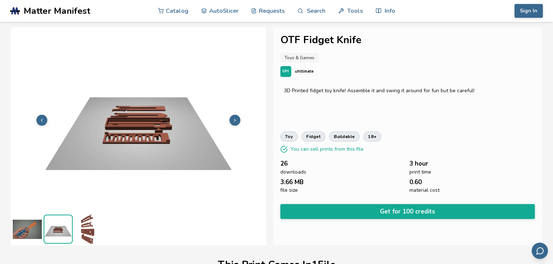
click at [23, 229] on img at bounding box center [27, 229] width 29 height 29
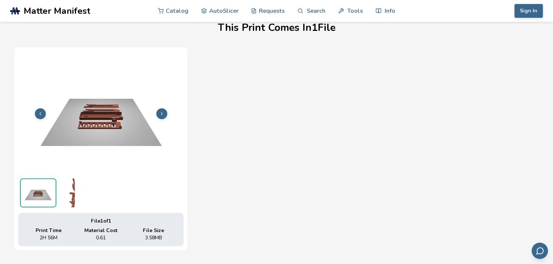
scroll to position [291, 0]
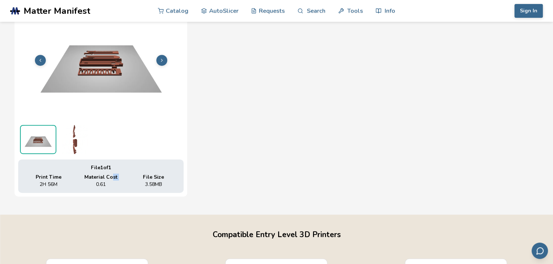
drag, startPoint x: 112, startPoint y: 185, endPoint x: 94, endPoint y: 186, distance: 17.5
click at [94, 186] on div "Material Cost 0.61" at bounding box center [100, 180] width 49 height 13
click at [228, 142] on div "File 1 of 1 Print Time 2H 56M Material Cost 0.61 File Size 3.58 MB" at bounding box center [276, 95] width 523 height 203
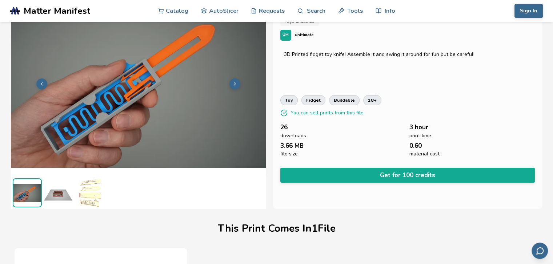
scroll to position [0, 0]
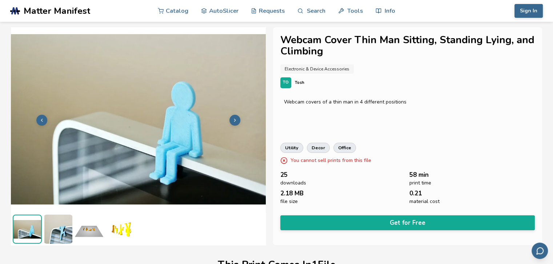
click at [66, 230] on img at bounding box center [58, 229] width 29 height 29
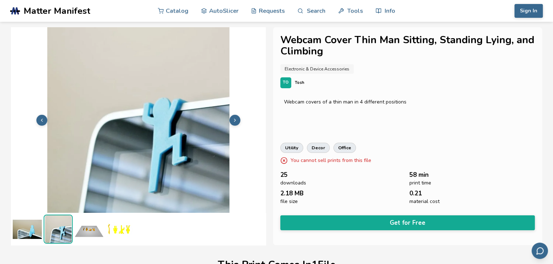
click at [93, 228] on img at bounding box center [88, 229] width 29 height 29
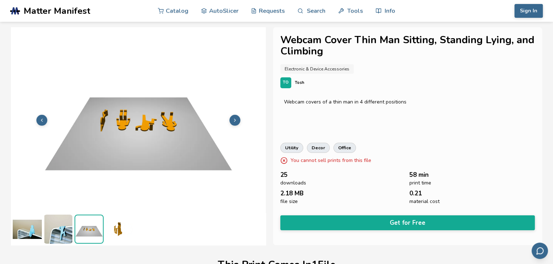
click at [120, 228] on img at bounding box center [119, 229] width 29 height 29
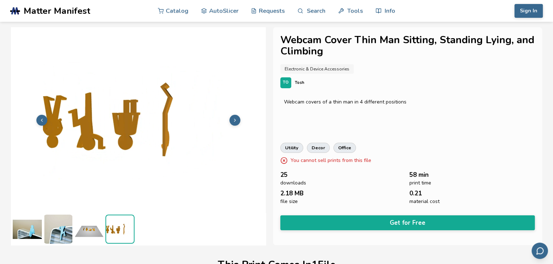
click at [125, 226] on img at bounding box center [120, 229] width 28 height 28
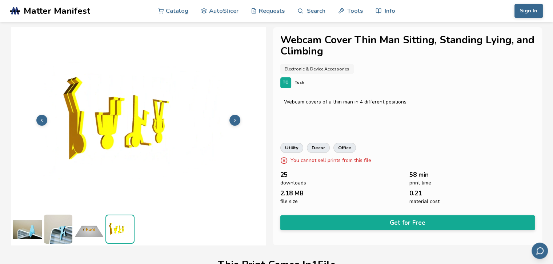
click at [81, 231] on img at bounding box center [88, 229] width 29 height 29
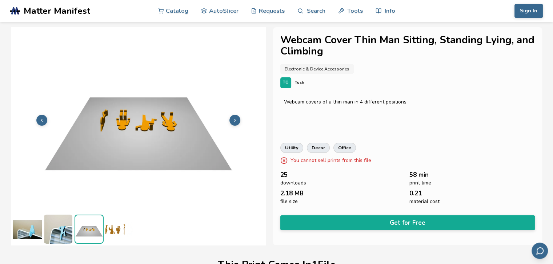
click at [59, 231] on img at bounding box center [58, 229] width 29 height 29
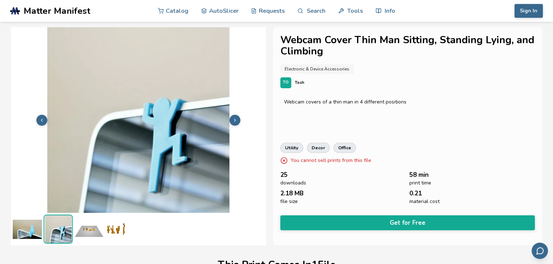
click at [32, 228] on img at bounding box center [27, 229] width 29 height 29
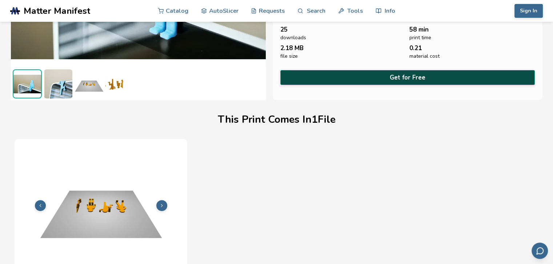
click at [352, 75] on button "Get for Free" at bounding box center [407, 77] width 254 height 15
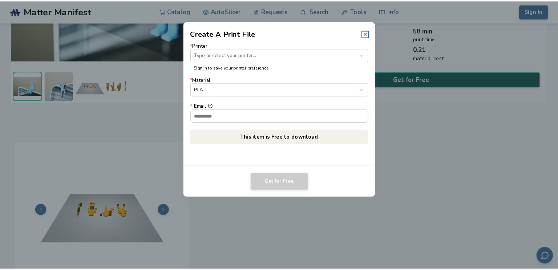
scroll to position [144, 0]
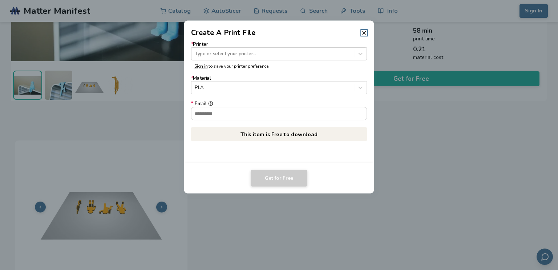
click at [247, 59] on div "Type or select your printer..." at bounding box center [279, 53] width 176 height 13
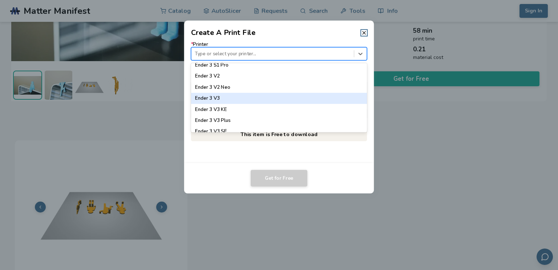
scroll to position [531, 0]
click at [233, 100] on div "Ender 3 V3 SE" at bounding box center [279, 97] width 176 height 11
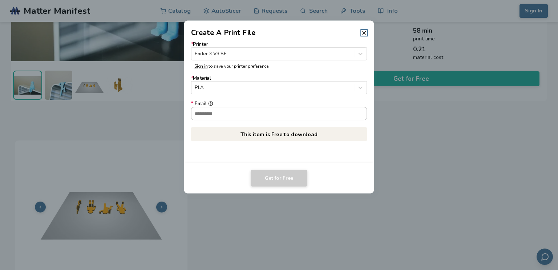
click at [229, 114] on input "* Email" at bounding box center [279, 113] width 176 height 12
type input "**********"
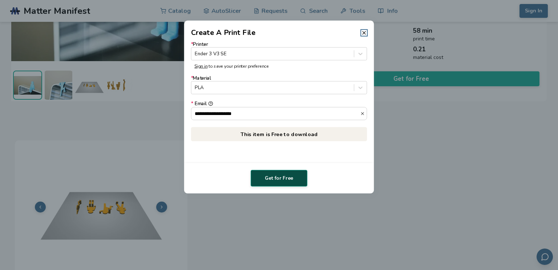
click at [282, 176] on button "Get for Free" at bounding box center [279, 178] width 57 height 17
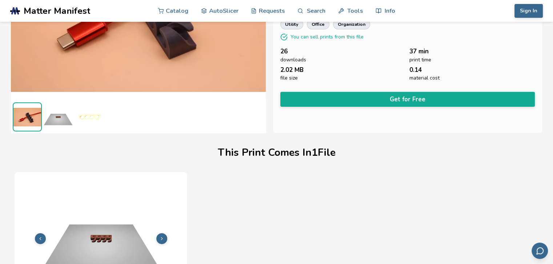
scroll to position [55, 0]
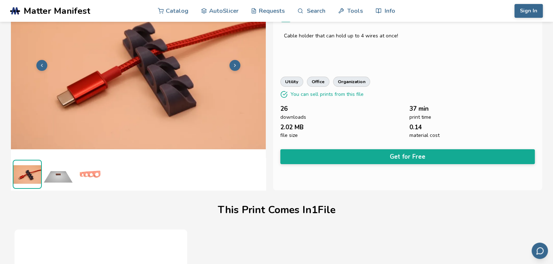
click at [66, 181] on img at bounding box center [58, 174] width 29 height 29
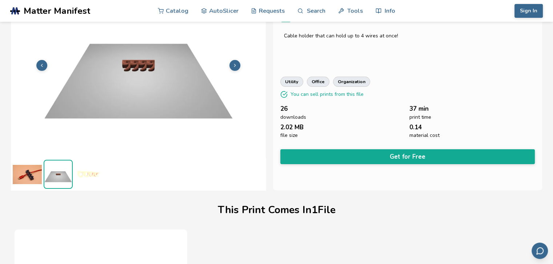
scroll to position [0, 0]
click at [88, 174] on img at bounding box center [88, 174] width 29 height 29
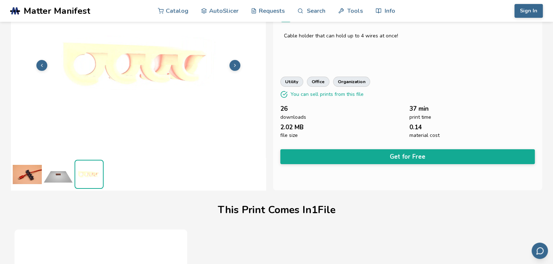
click at [27, 170] on img at bounding box center [27, 174] width 29 height 29
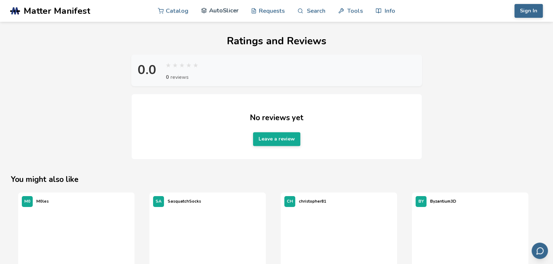
scroll to position [745, 0]
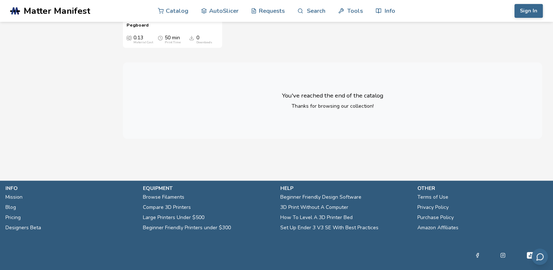
scroll to position [1600, 0]
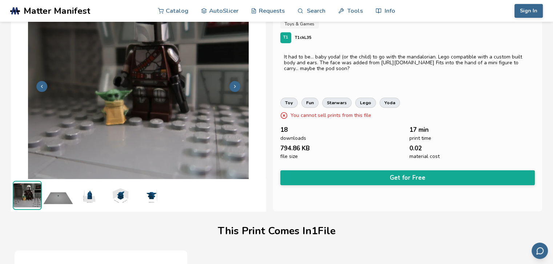
scroll to position [73, 0]
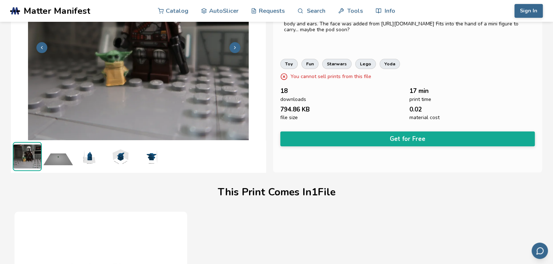
click at [60, 165] on img at bounding box center [58, 156] width 29 height 29
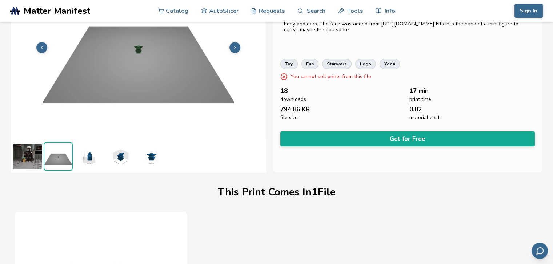
click at [94, 156] on img at bounding box center [88, 156] width 29 height 29
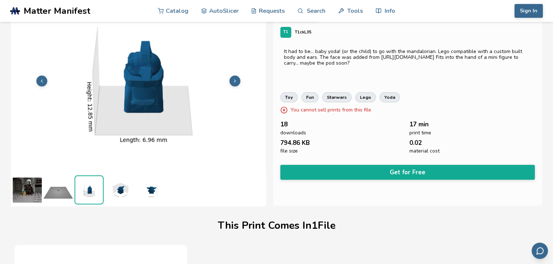
scroll to position [0, 0]
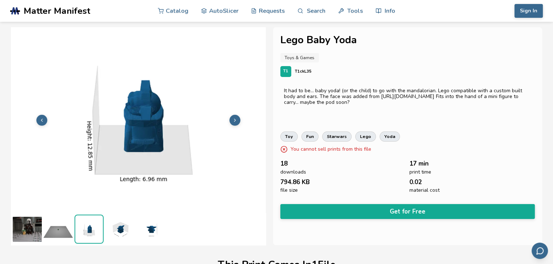
click at [128, 227] on img at bounding box center [119, 229] width 29 height 29
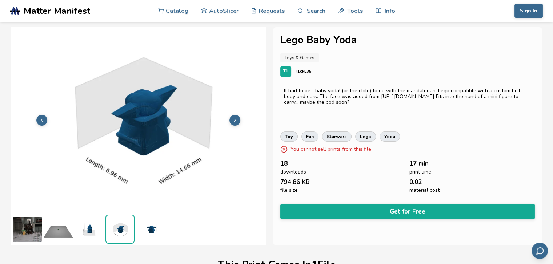
click at [150, 228] on img at bounding box center [150, 229] width 29 height 29
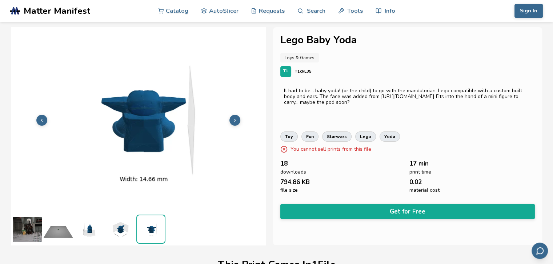
click at [70, 232] on img at bounding box center [58, 229] width 29 height 29
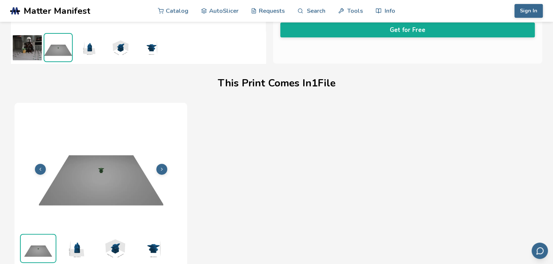
click at [96, 184] on img at bounding box center [100, 168] width 165 height 124
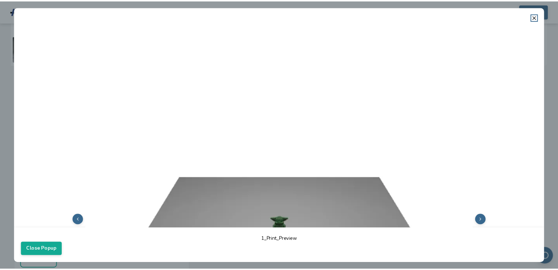
scroll to position [181, 0]
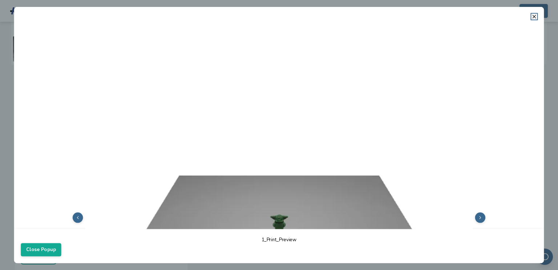
click at [478, 215] on icon at bounding box center [480, 217] width 5 height 5
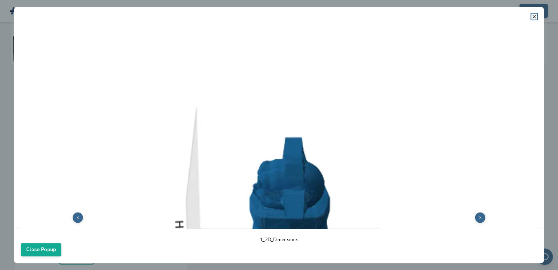
click at [478, 215] on icon at bounding box center [480, 217] width 5 height 5
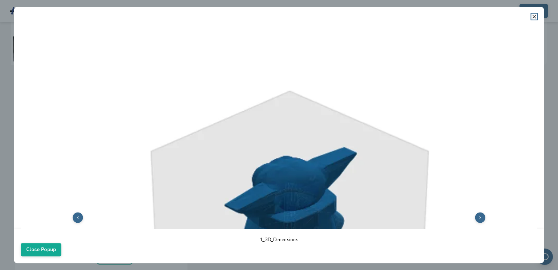
click at [14, 118] on dialog "1_3D_Dimensions Close Popup" at bounding box center [279, 135] width 530 height 256
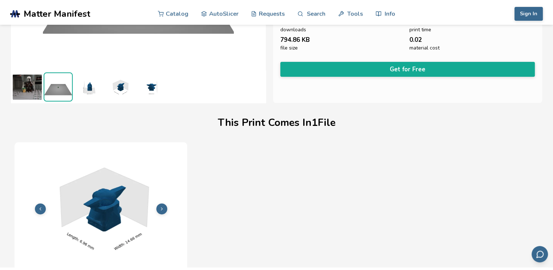
scroll to position [0, 0]
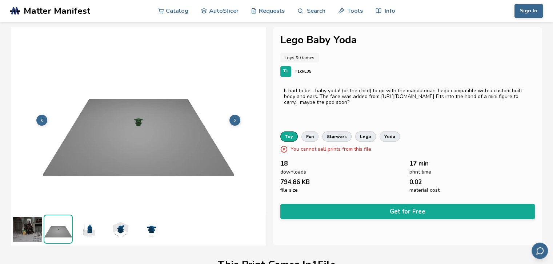
click at [289, 136] on link "toy" at bounding box center [288, 137] width 17 height 10
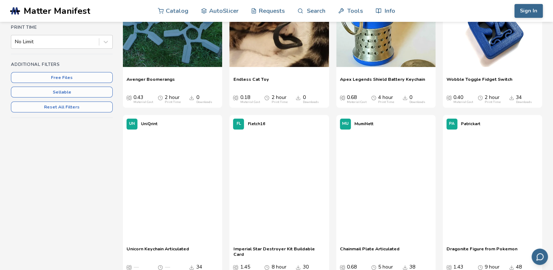
scroll to position [182, 0]
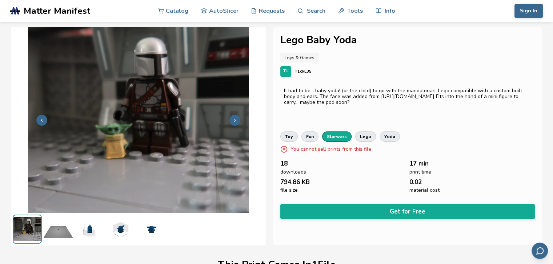
click at [339, 137] on link "starwars" at bounding box center [336, 137] width 29 height 10
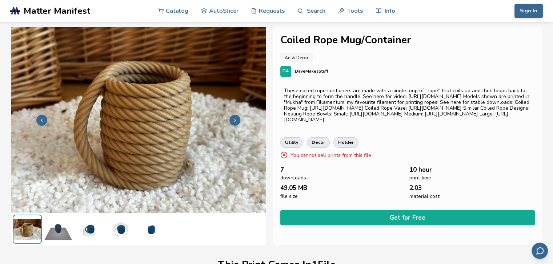
click at [235, 115] on button at bounding box center [234, 120] width 11 height 11
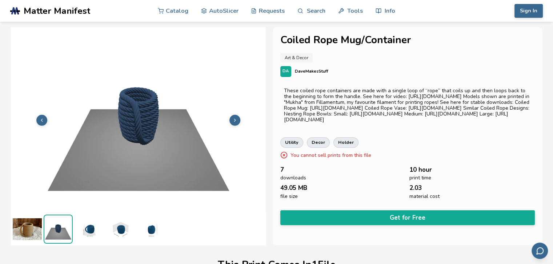
click at [235, 115] on button at bounding box center [234, 120] width 11 height 11
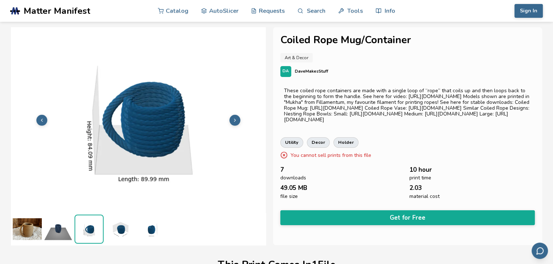
click at [235, 115] on button at bounding box center [234, 120] width 11 height 11
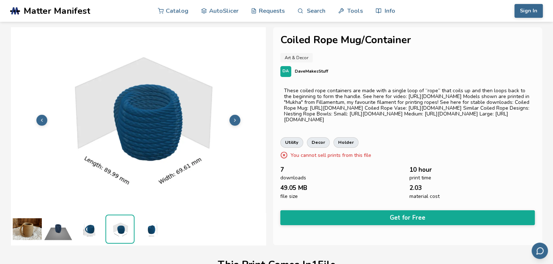
click at [235, 115] on button at bounding box center [234, 120] width 11 height 11
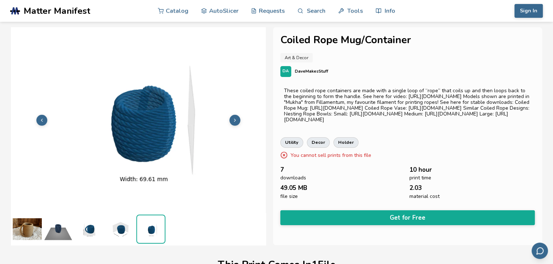
click at [235, 115] on button at bounding box center [234, 120] width 11 height 11
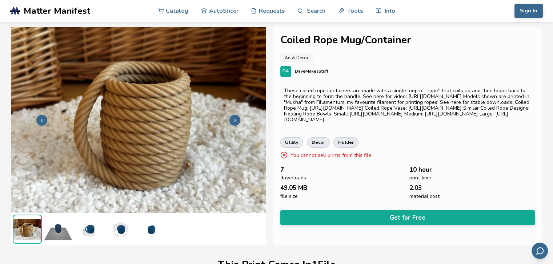
click at [235, 115] on button at bounding box center [234, 120] width 11 height 11
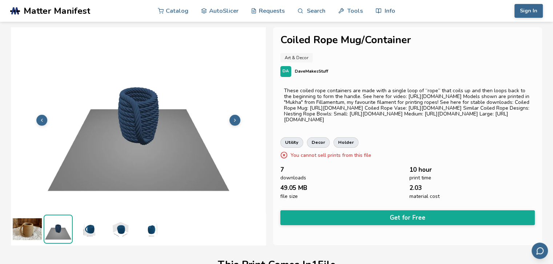
click at [235, 115] on button at bounding box center [234, 120] width 11 height 11
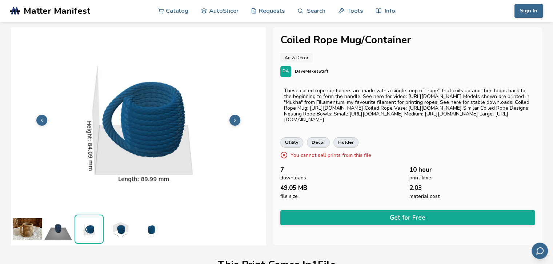
click at [235, 115] on button at bounding box center [234, 120] width 11 height 11
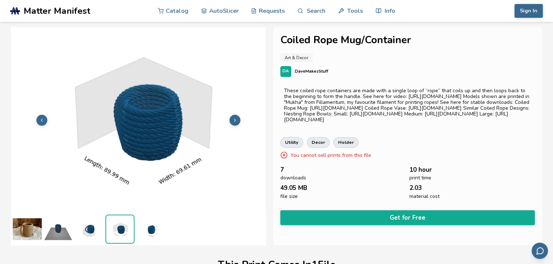
click at [235, 115] on button at bounding box center [234, 120] width 11 height 11
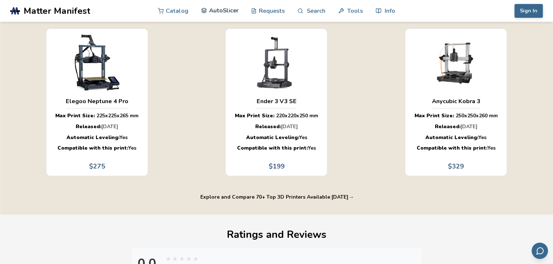
scroll to position [509, 0]
